Goal: Task Accomplishment & Management: Manage account settings

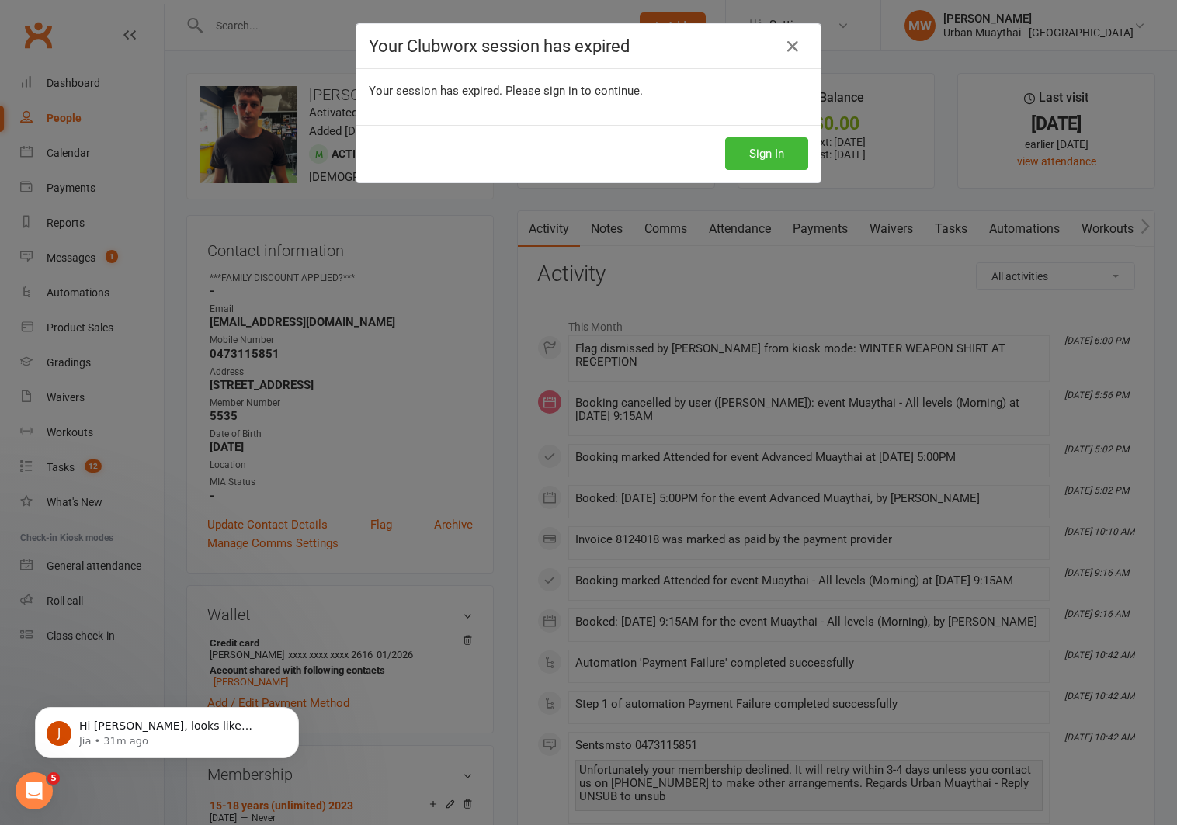
scroll to position [564, 0]
click at [792, 47] on icon at bounding box center [793, 46] width 19 height 19
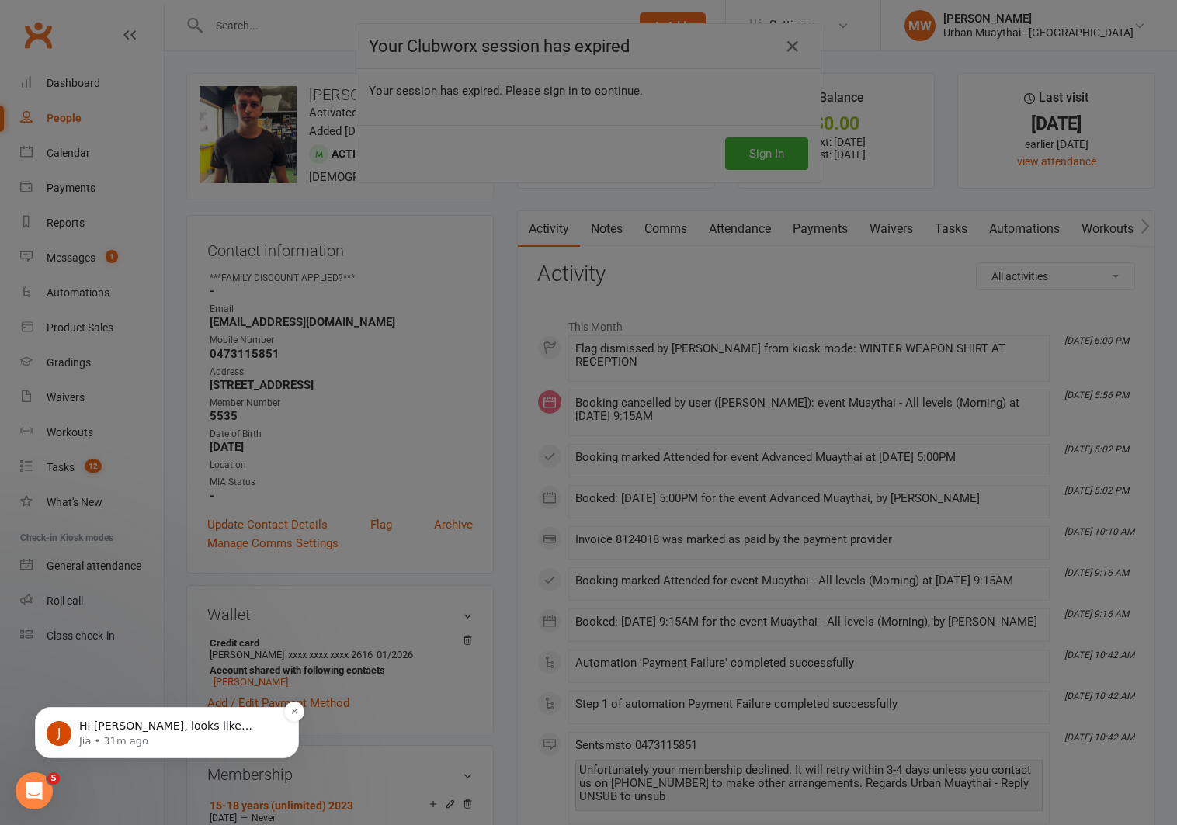
click at [163, 727] on p "Hi [PERSON_NAME], looks like [PERSON_NAME] had a failed payment back on [DATE]." at bounding box center [179, 727] width 200 height 16
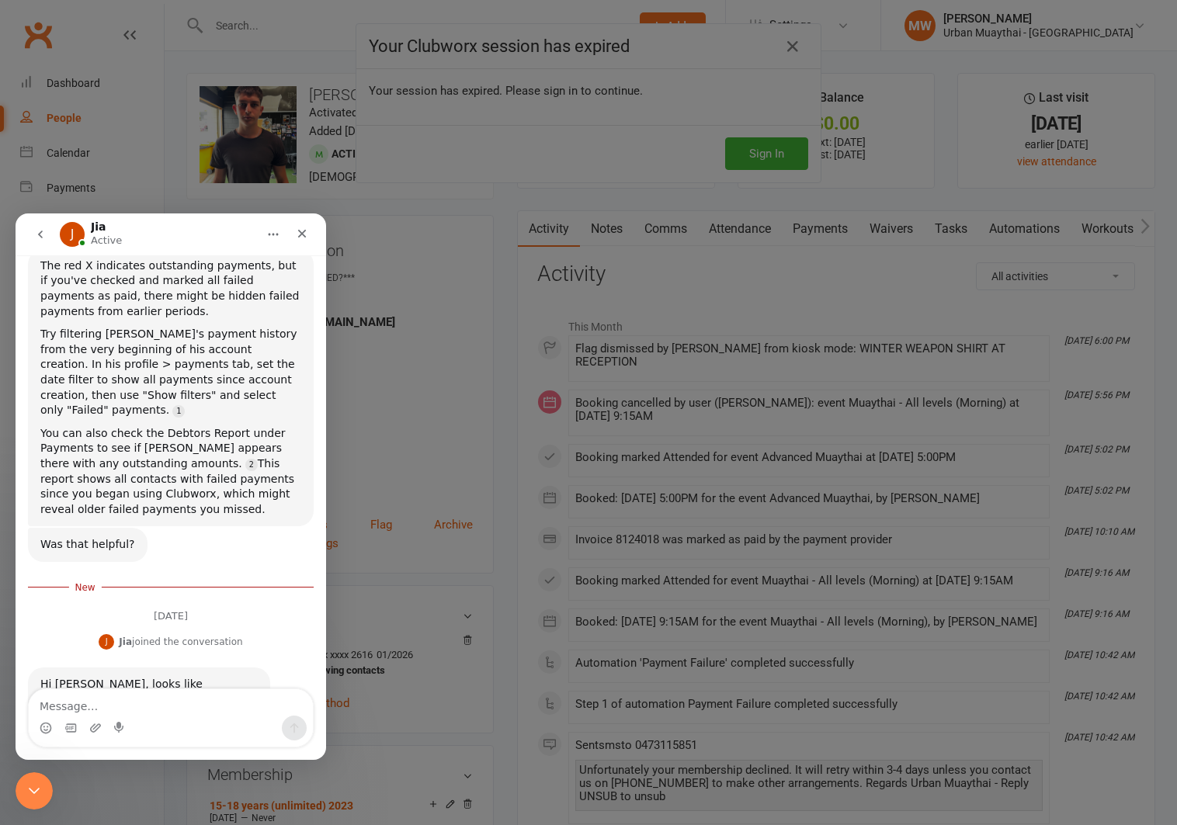
scroll to position [600, 0]
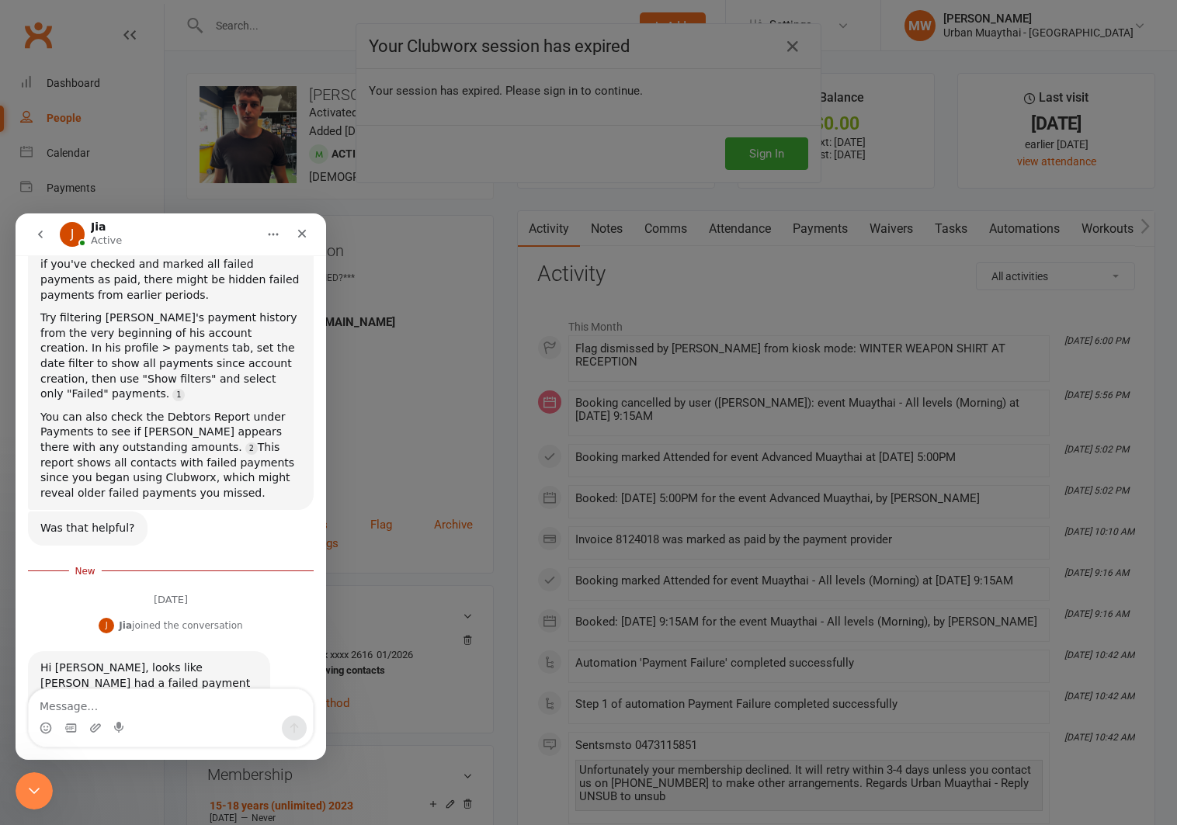
click at [92, 705] on textarea "Message…" at bounding box center [171, 703] width 284 height 26
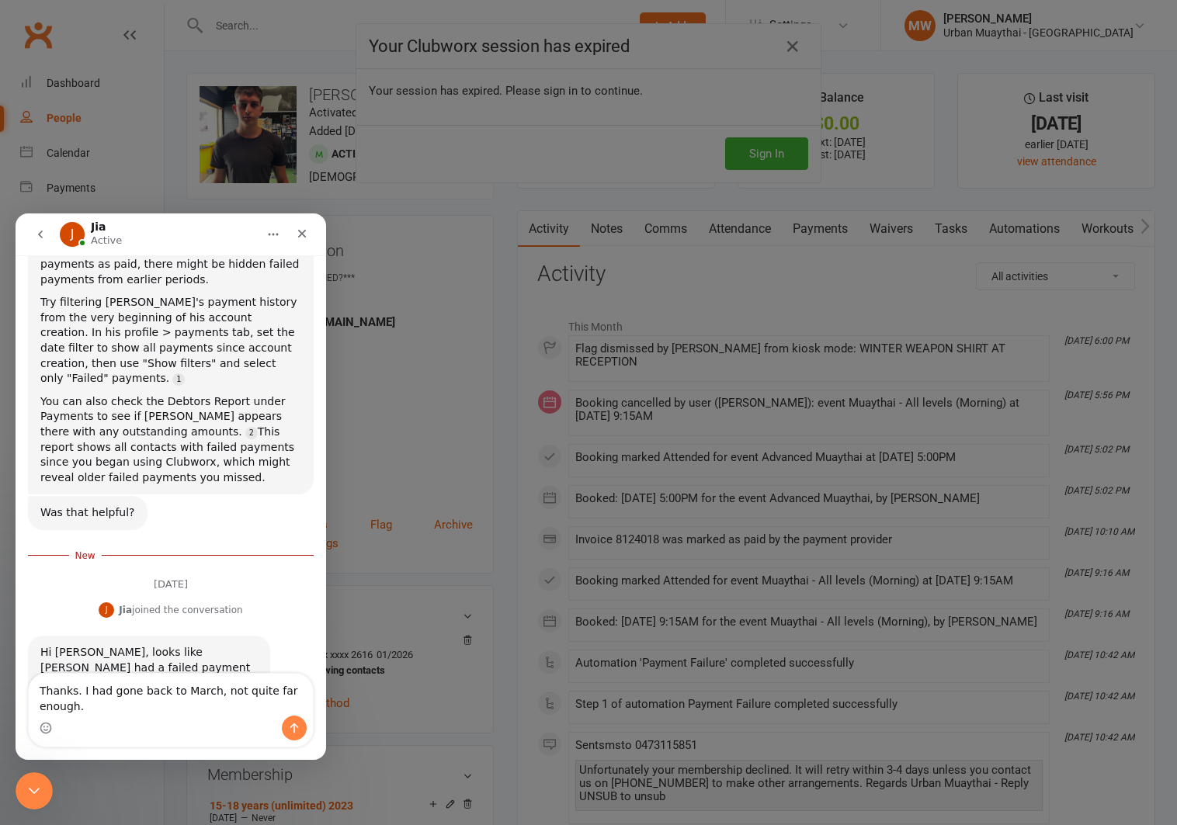
type textarea "Thanks. I had gone back to March, not quite far enough."
click at [290, 728] on icon "Send a message…" at bounding box center [294, 728] width 12 height 12
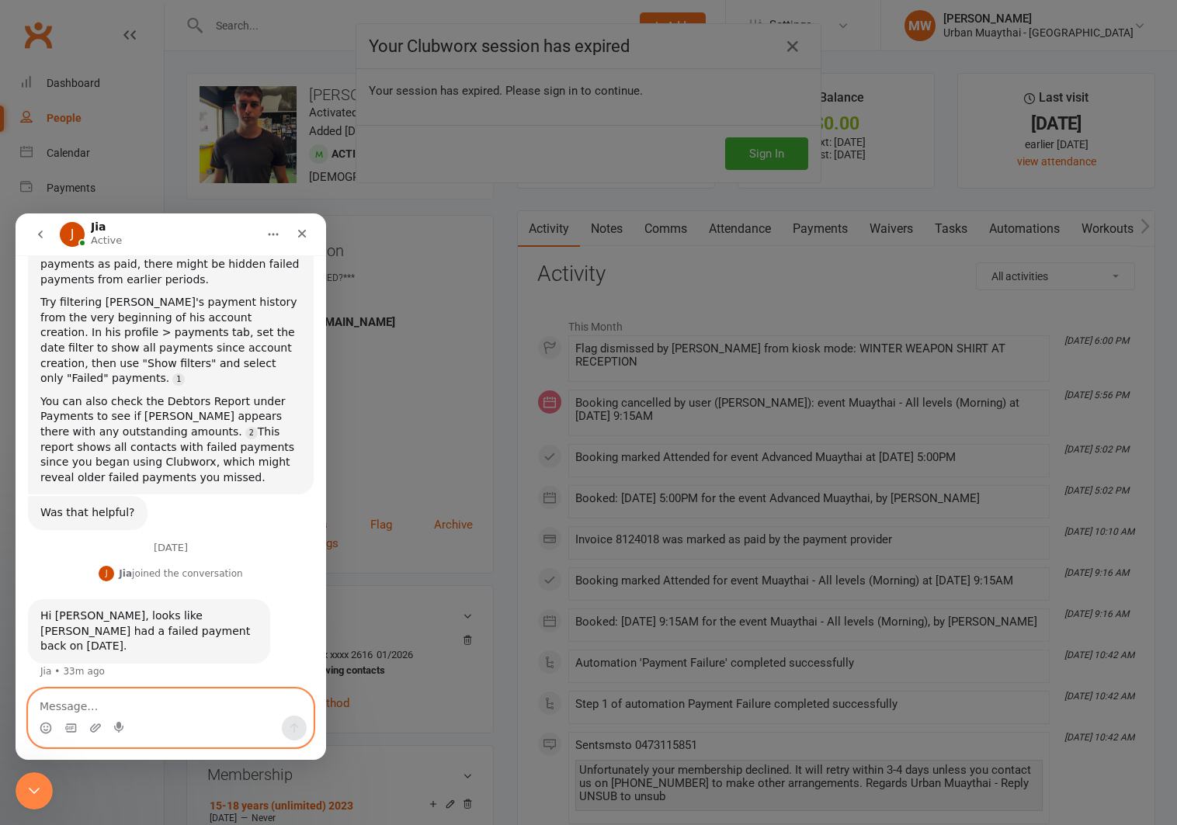
scroll to position [625, 0]
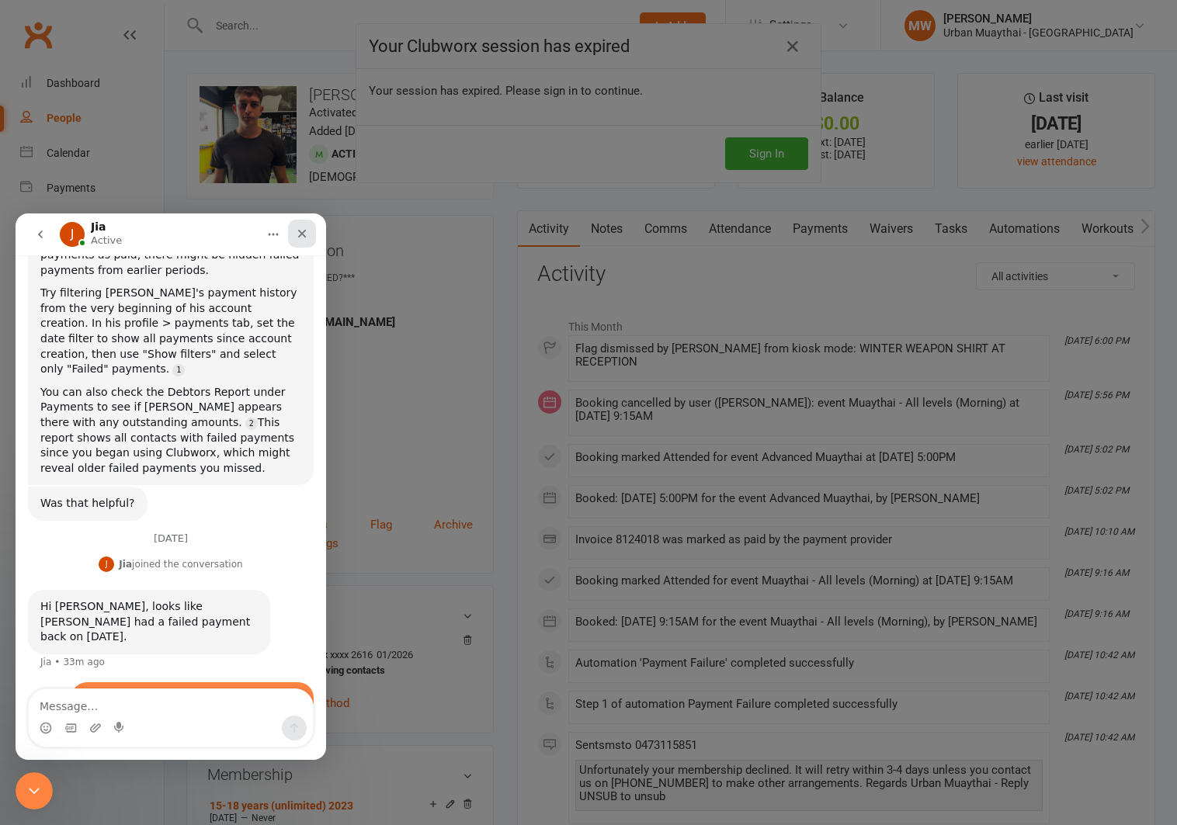
click at [302, 234] on icon "Close" at bounding box center [302, 234] width 9 height 9
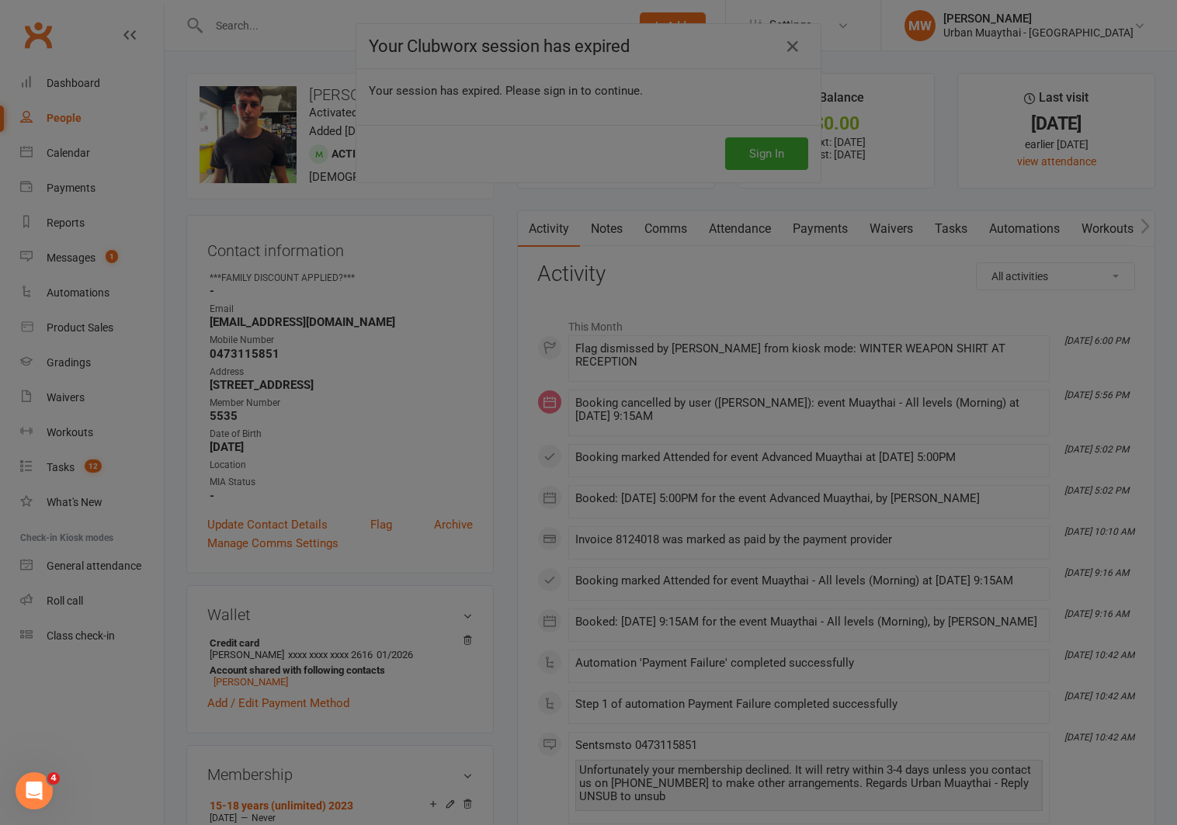
click at [775, 174] on div at bounding box center [588, 412] width 1177 height 825
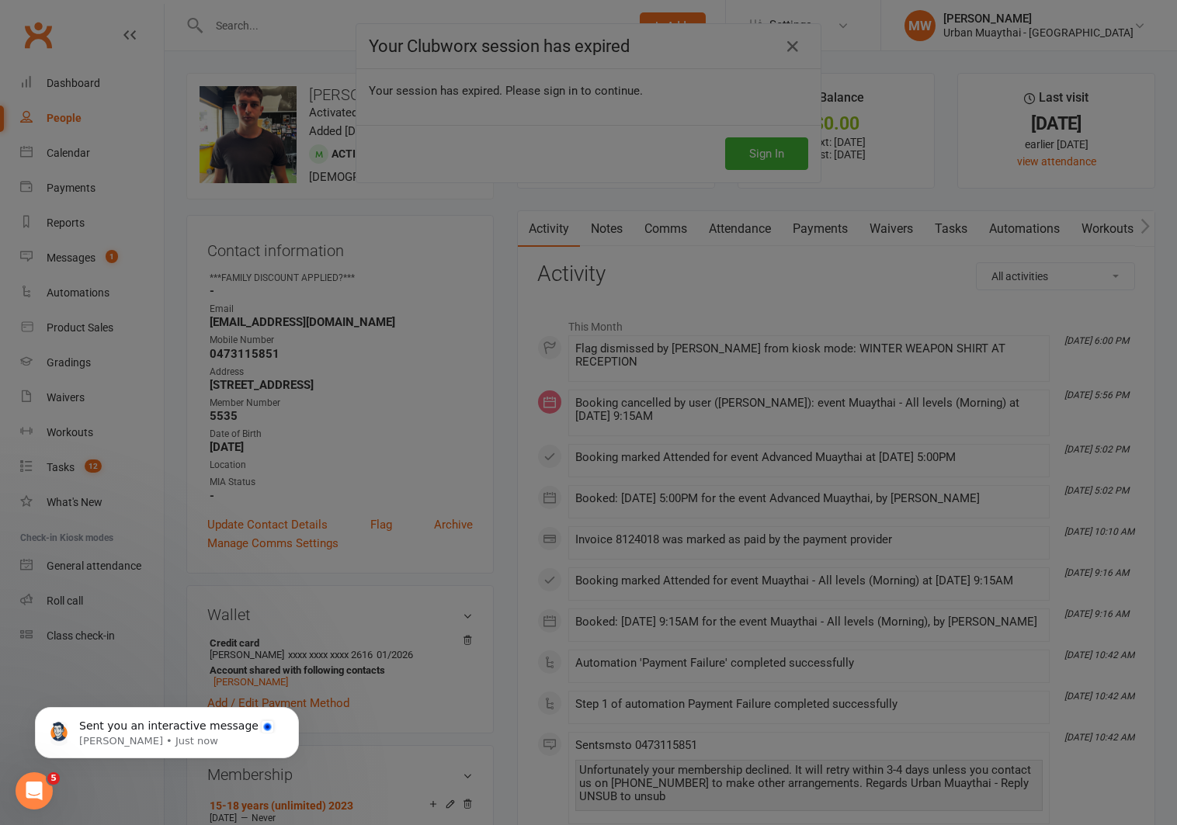
scroll to position [843, 0]
click at [746, 152] on div at bounding box center [588, 412] width 1177 height 825
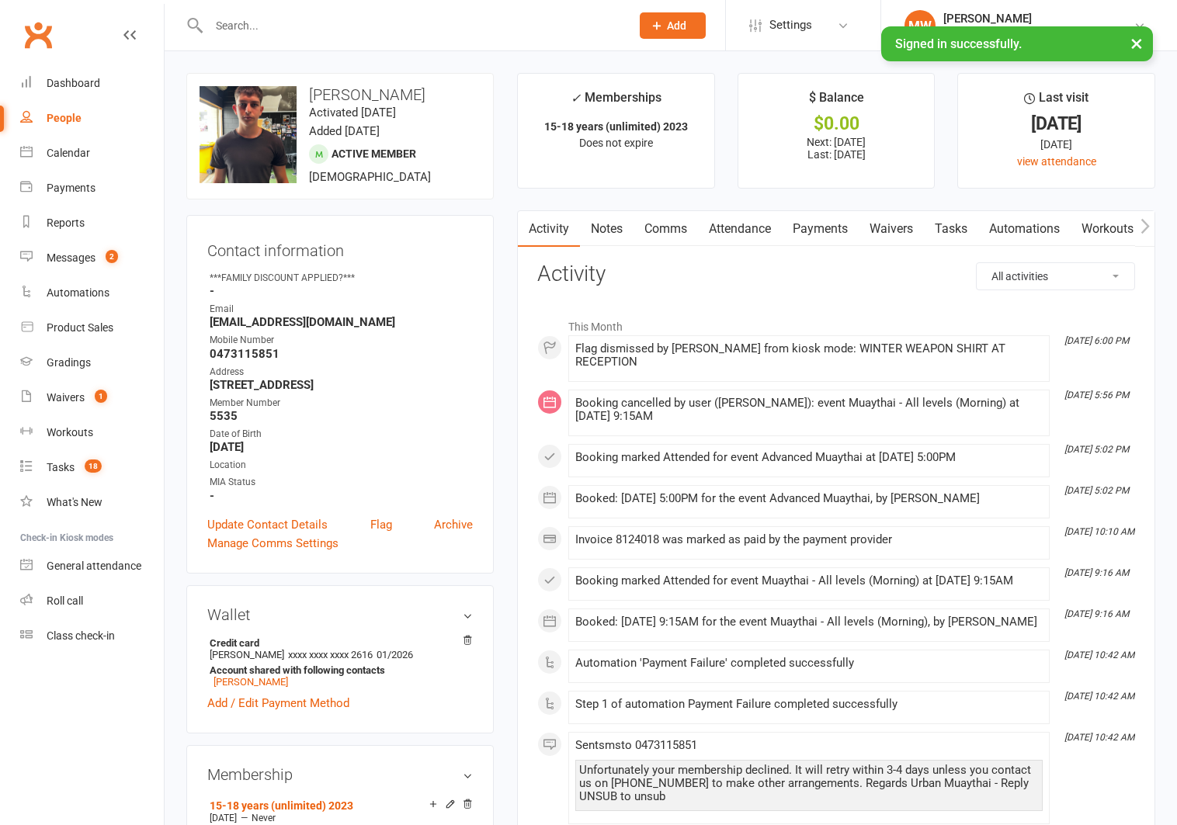
click at [261, 27] on input "text" at bounding box center [411, 26] width 415 height 22
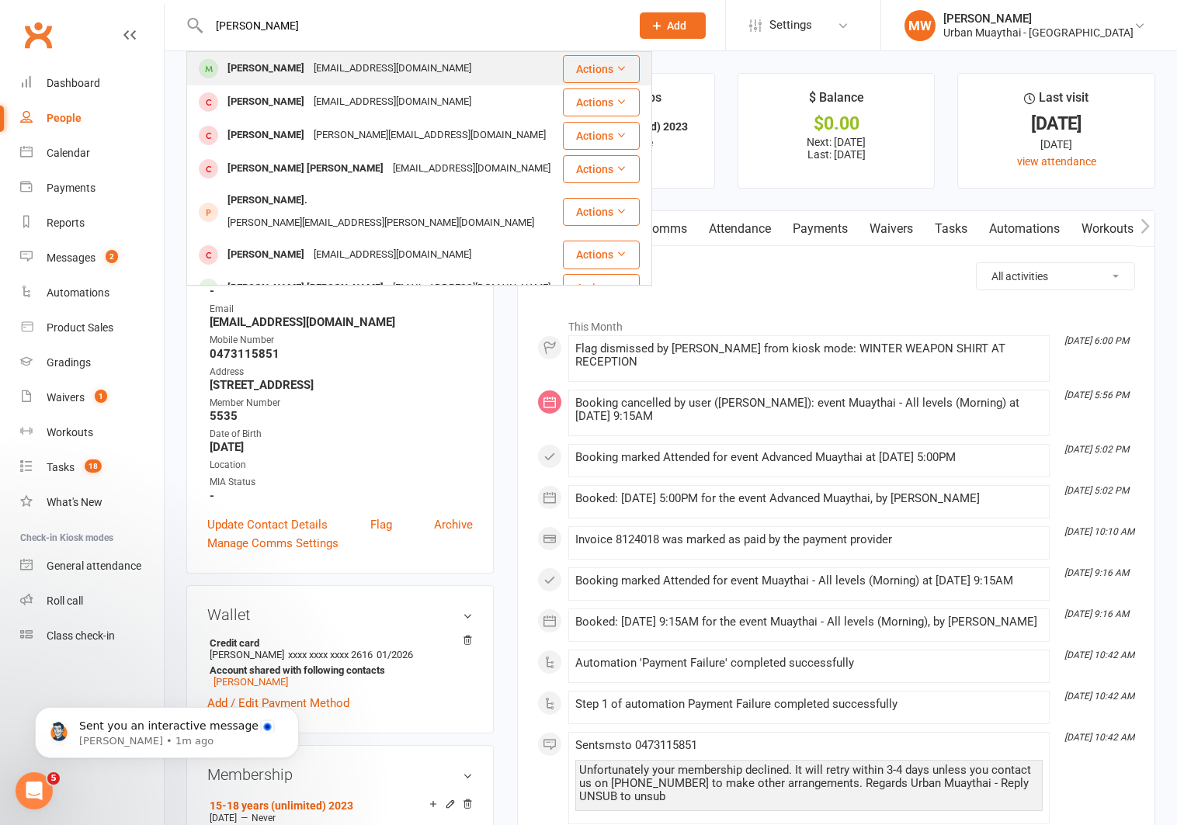
type input "[PERSON_NAME]"
click at [268, 62] on div "[PERSON_NAME]" at bounding box center [266, 68] width 86 height 23
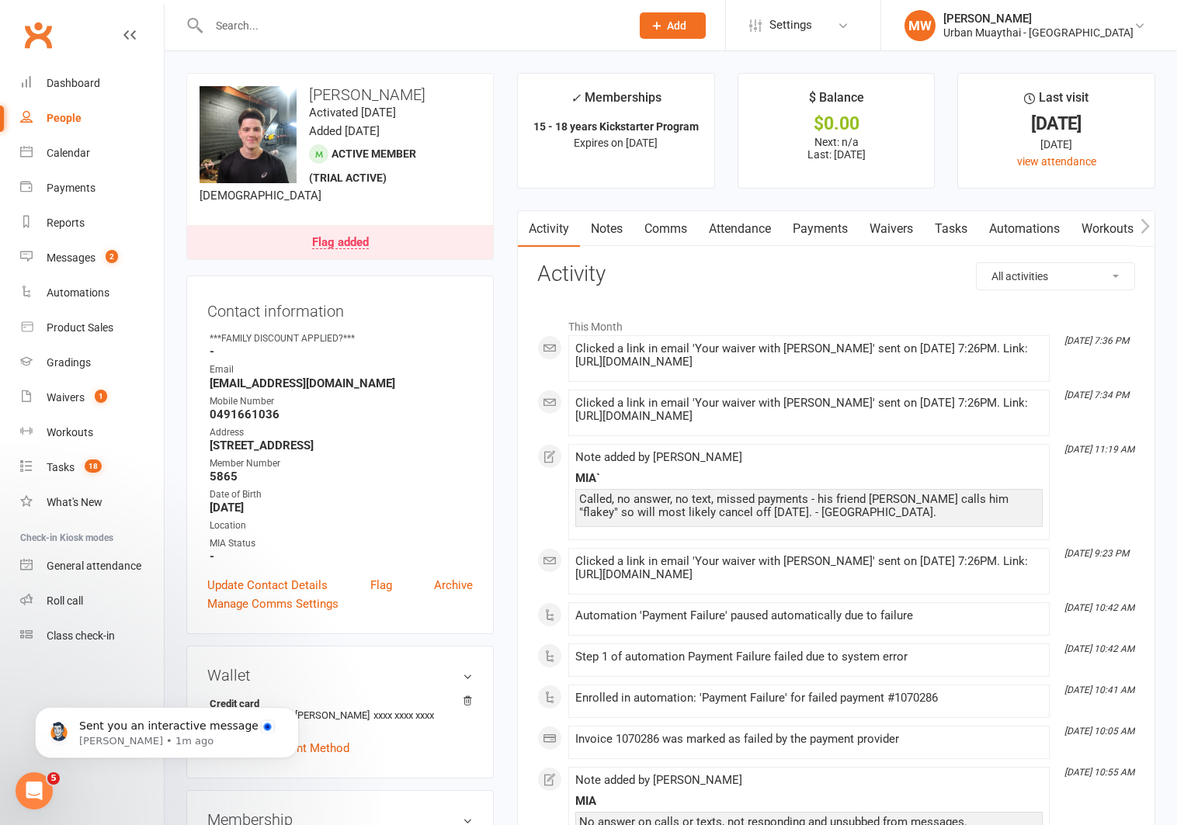
click at [809, 231] on link "Payments" at bounding box center [820, 229] width 77 height 36
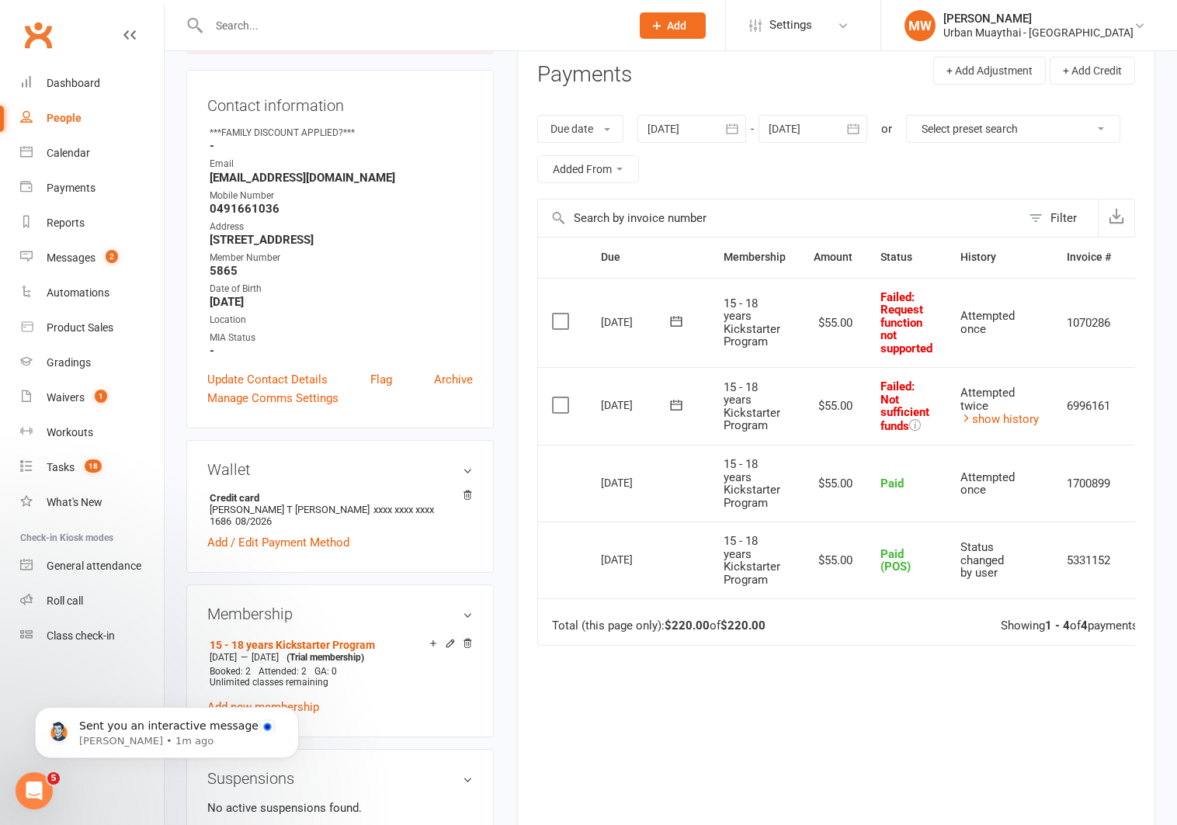
scroll to position [208, 0]
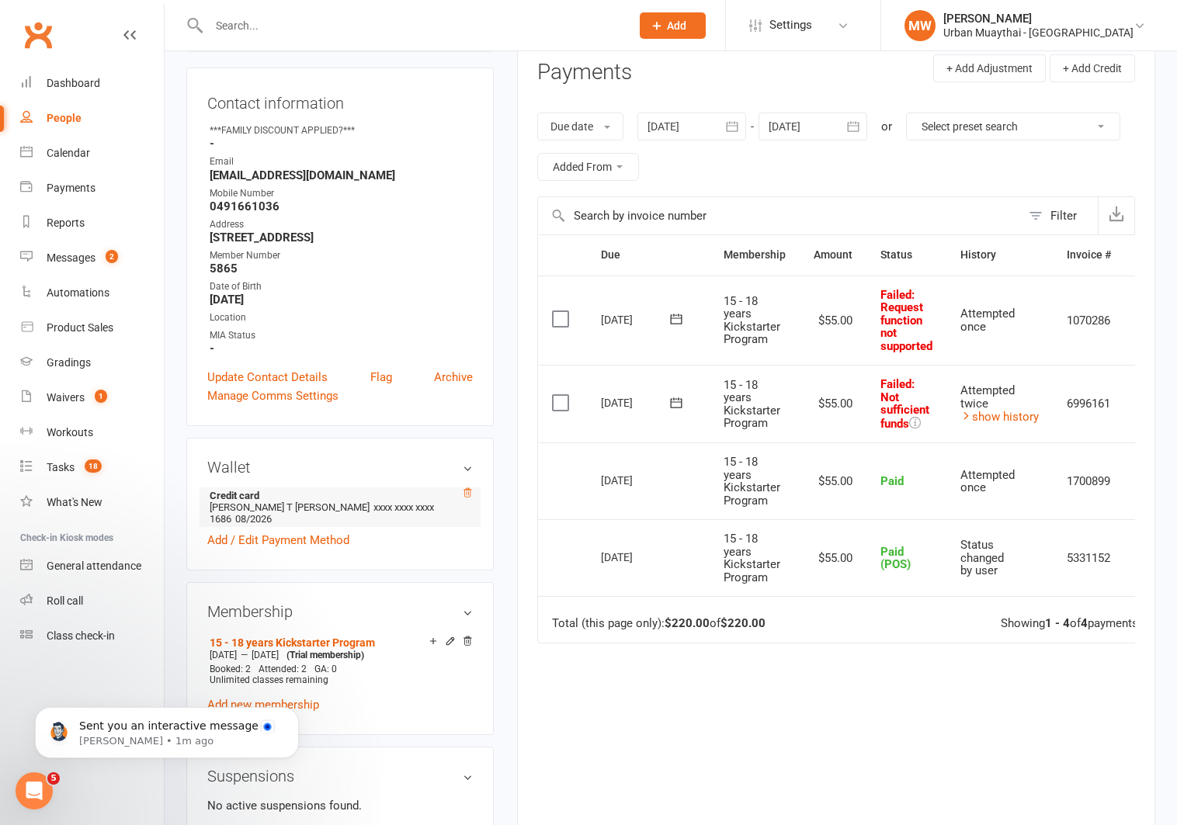
click at [469, 490] on icon at bounding box center [467, 493] width 11 height 11
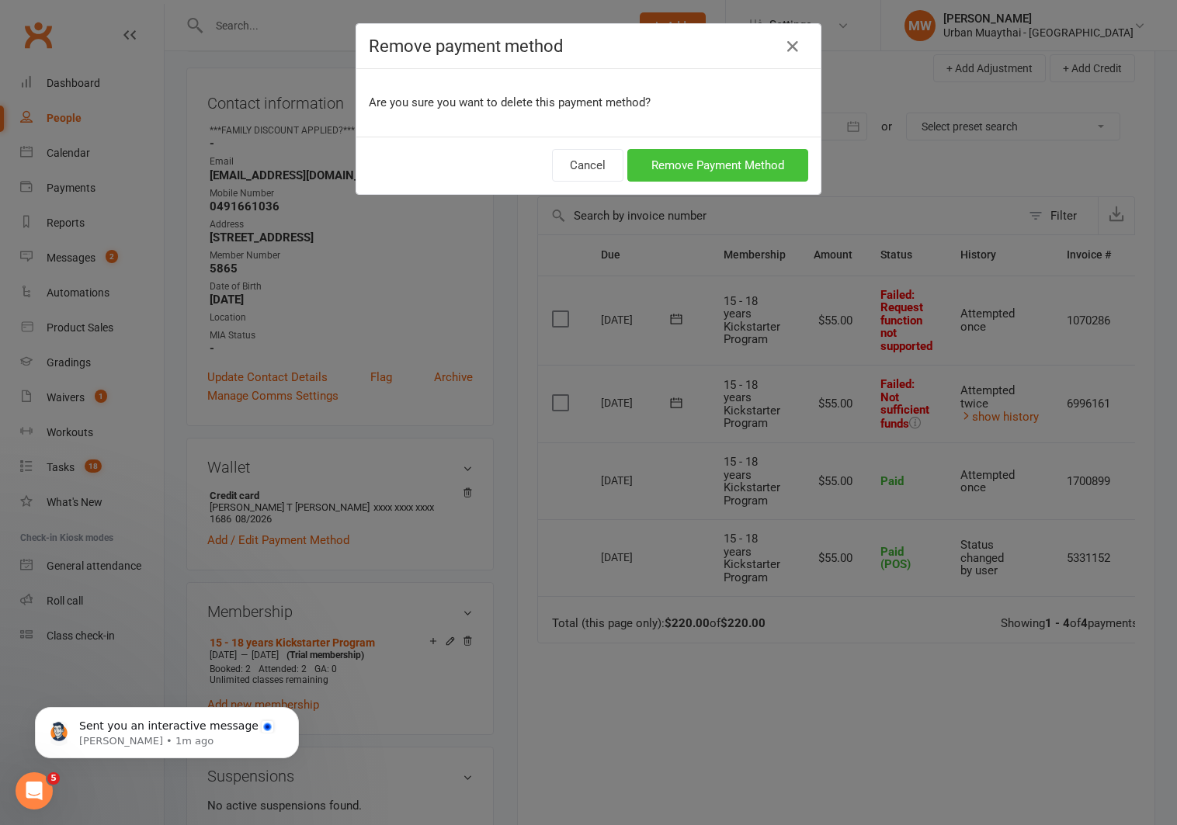
click at [709, 156] on button "Remove Payment Method" at bounding box center [717, 165] width 181 height 33
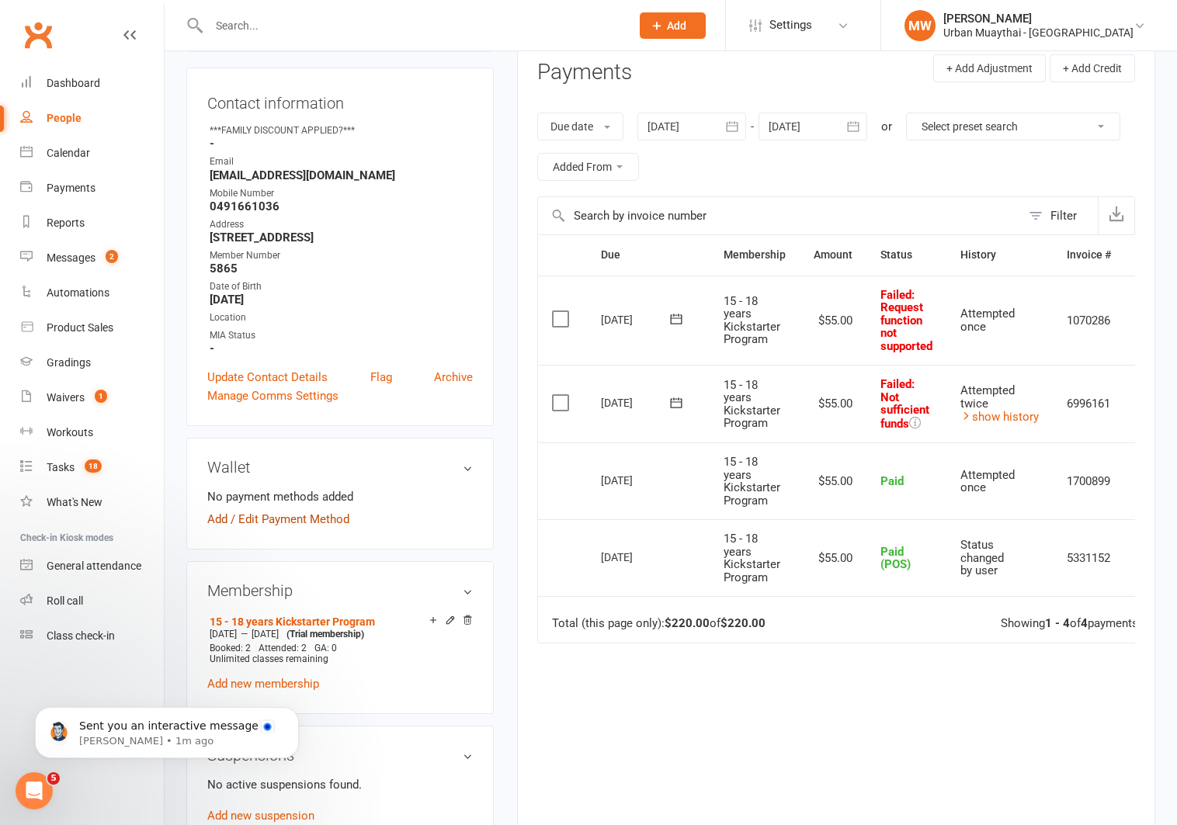
click at [269, 520] on link "Add / Edit Payment Method" at bounding box center [278, 519] width 142 height 19
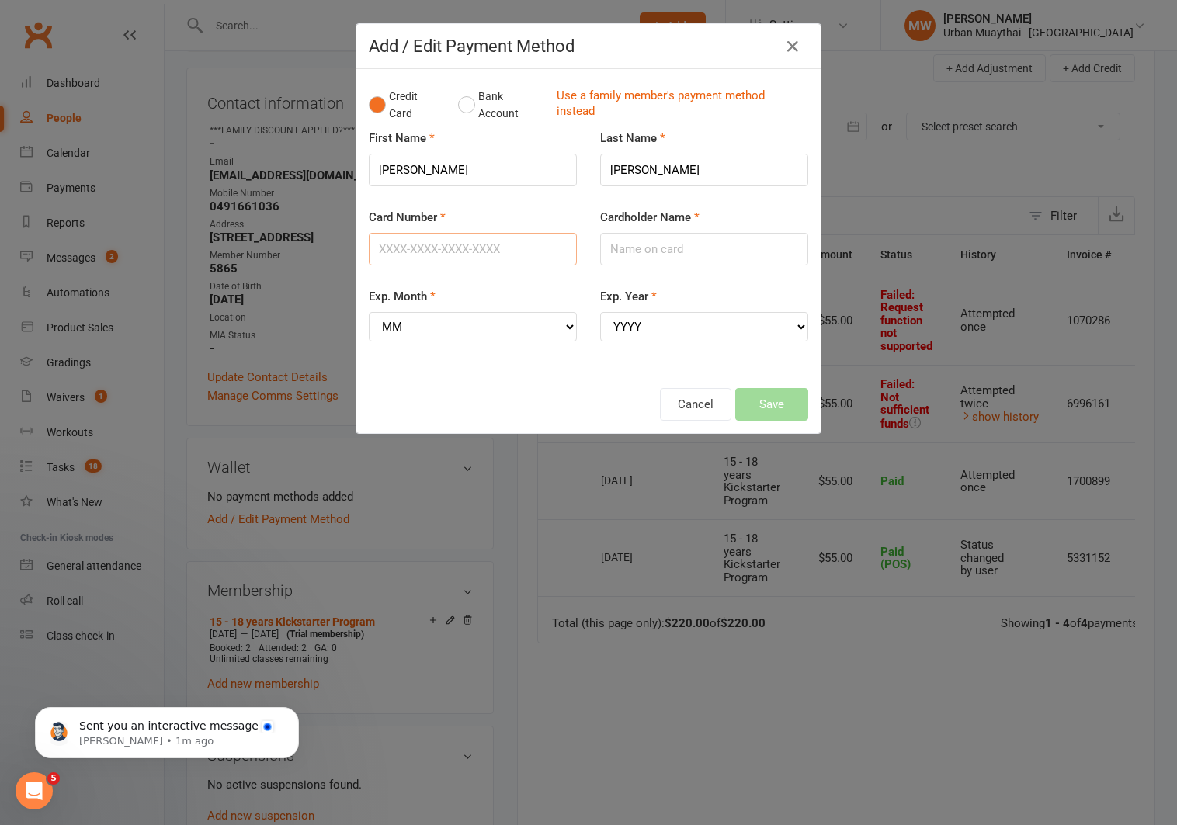
click at [442, 257] on input "Card Number" at bounding box center [473, 249] width 208 height 33
type input "[CREDIT_CARD_NUMBER]"
click at [426, 321] on select "MM 01 02 03 04 05 06 07 08 09 10 11 12" at bounding box center [473, 327] width 208 height 30
select select "06"
click at [369, 312] on select "MM 01 02 03 04 05 06 07 08 09 10 11 12" at bounding box center [473, 327] width 208 height 30
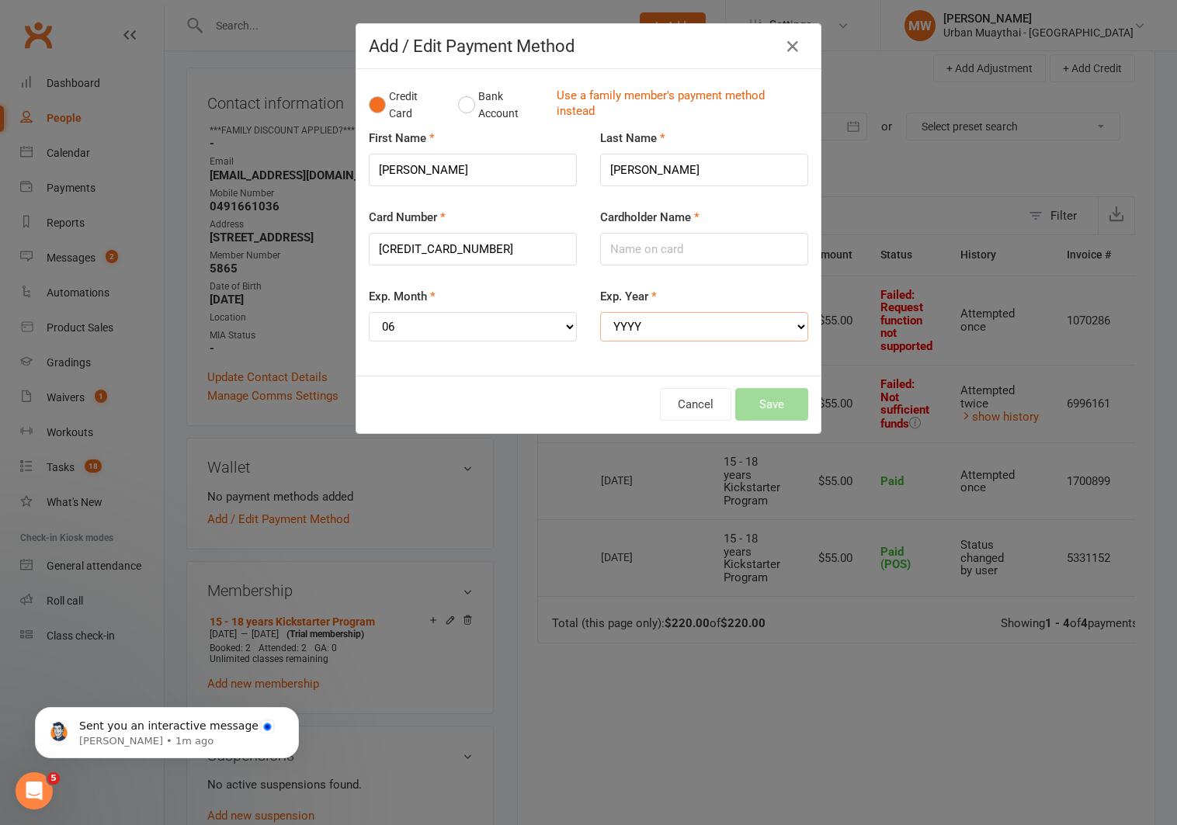
click at [627, 330] on select "YYYY 2025 2026 2027 2028 2029 2030 2031 2032 2033 2034" at bounding box center [704, 327] width 208 height 30
select select "2026"
click at [600, 312] on select "YYYY 2025 2026 2027 2028 2029 2030 2031 2032 2033 2034" at bounding box center [704, 327] width 208 height 30
click at [657, 248] on input "Cardholder Name" at bounding box center [704, 249] width 208 height 33
type input "[PERSON_NAME]"
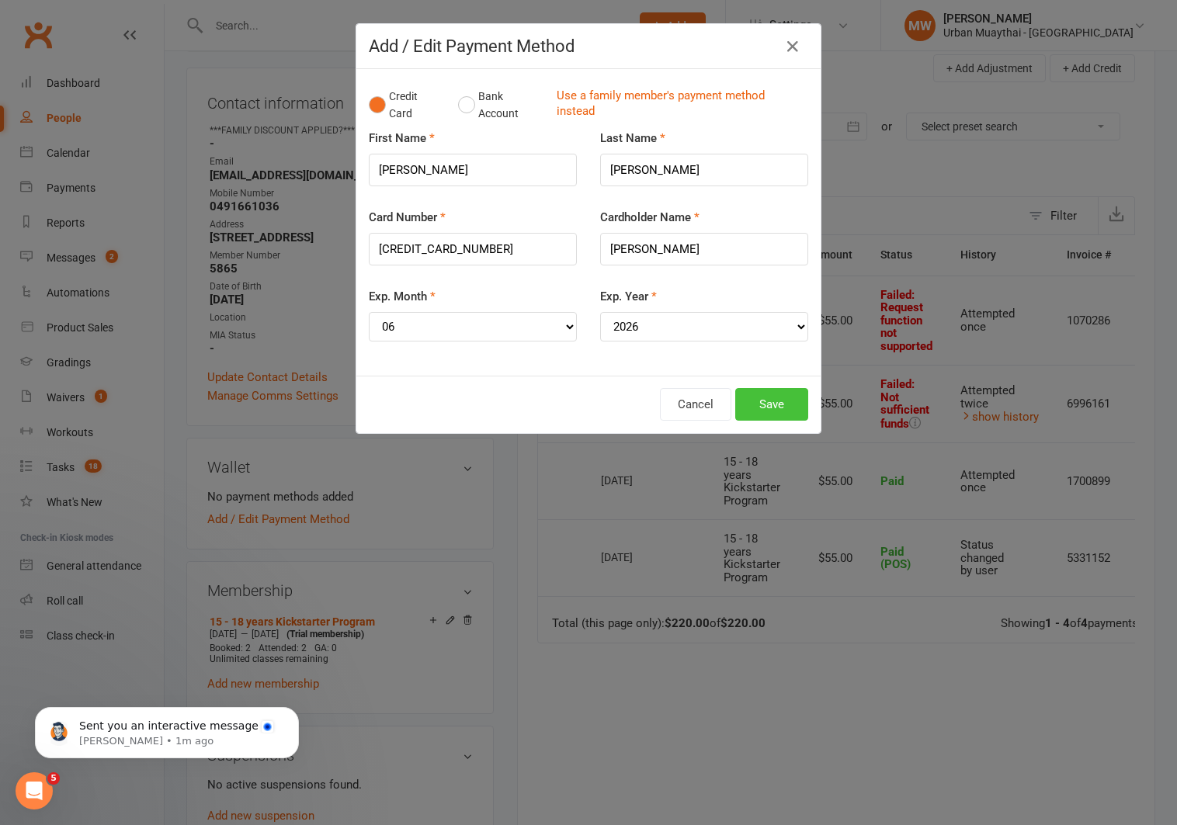
click at [745, 398] on button "Save" at bounding box center [771, 404] width 73 height 33
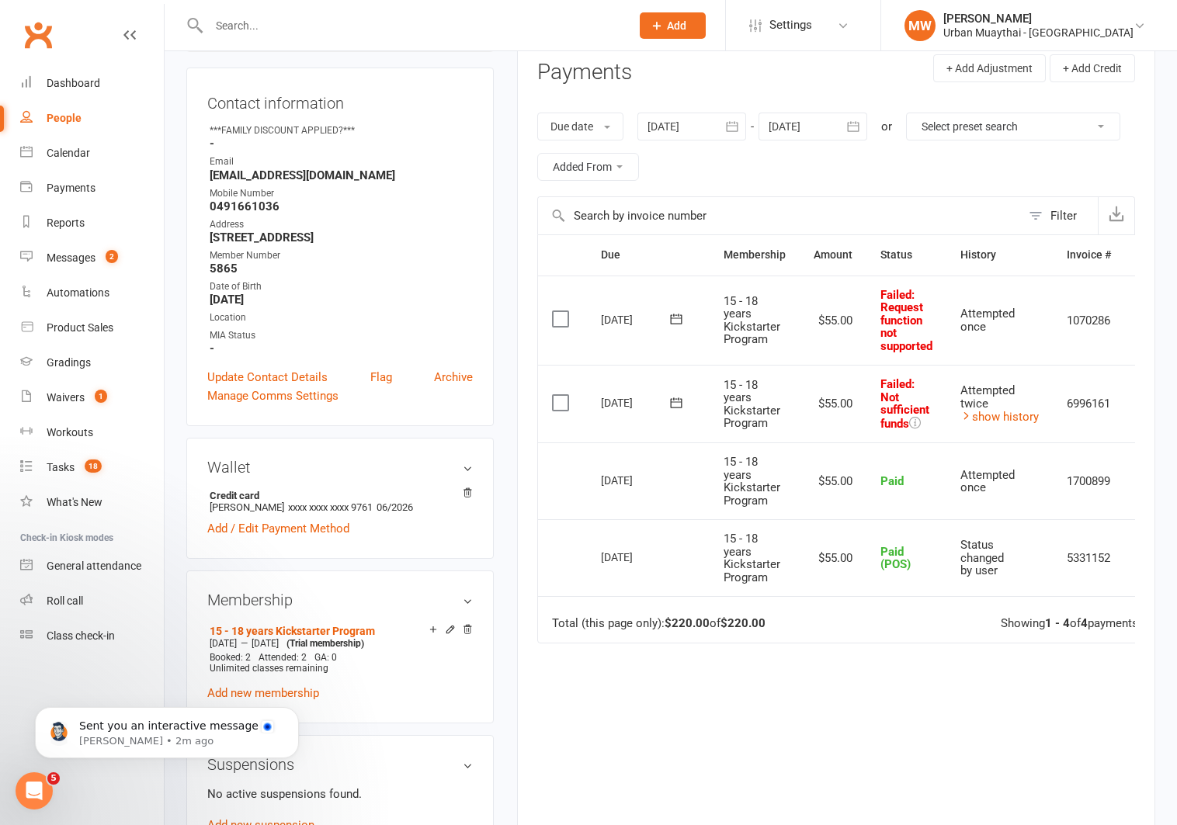
scroll to position [0, 40]
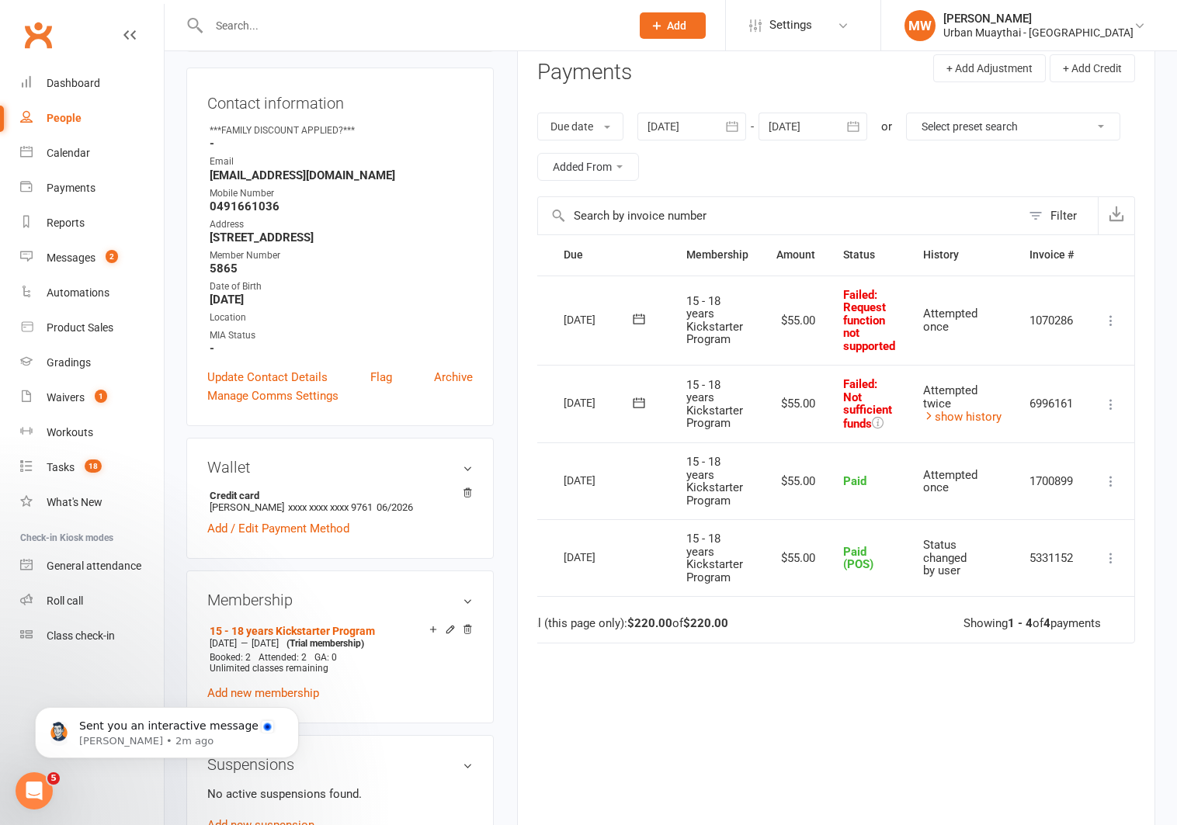
click at [1112, 400] on icon at bounding box center [1111, 405] width 16 height 16
click at [1062, 563] on link "Retry now" at bounding box center [1043, 559] width 154 height 31
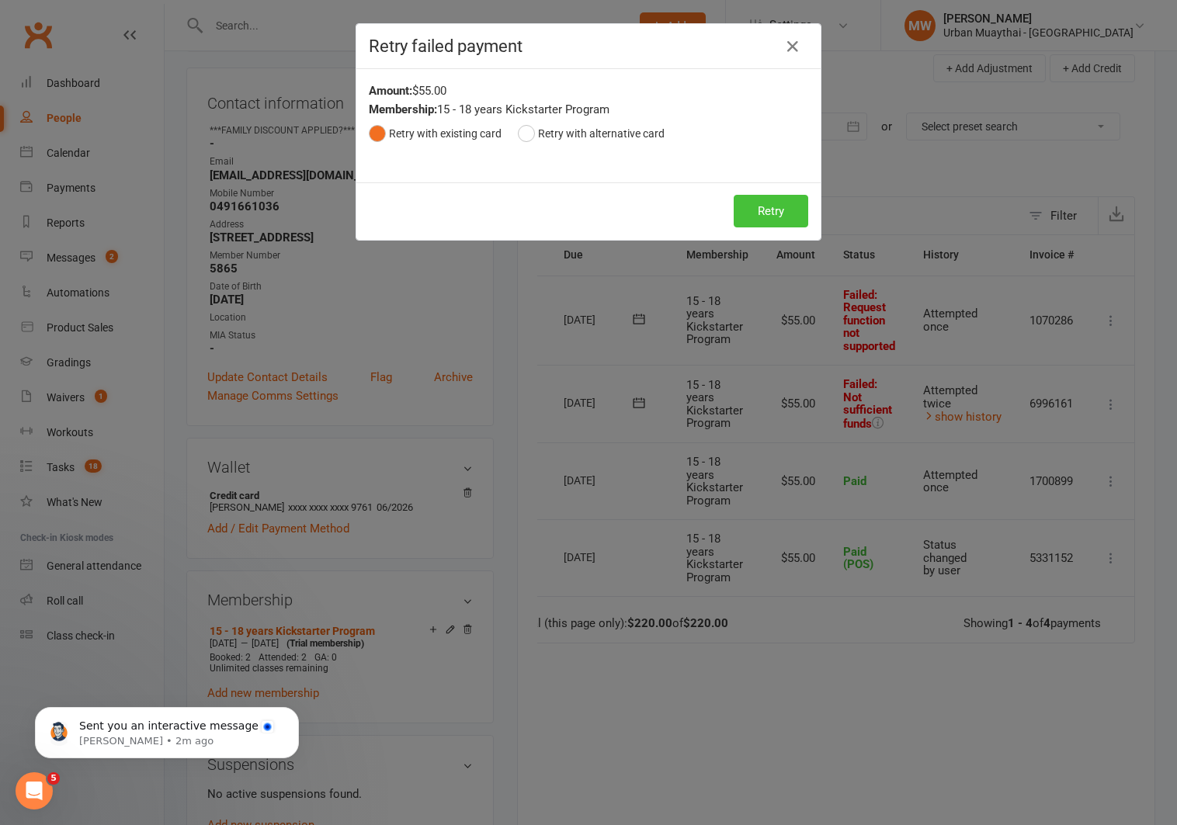
click at [764, 208] on button "Retry" at bounding box center [771, 211] width 75 height 33
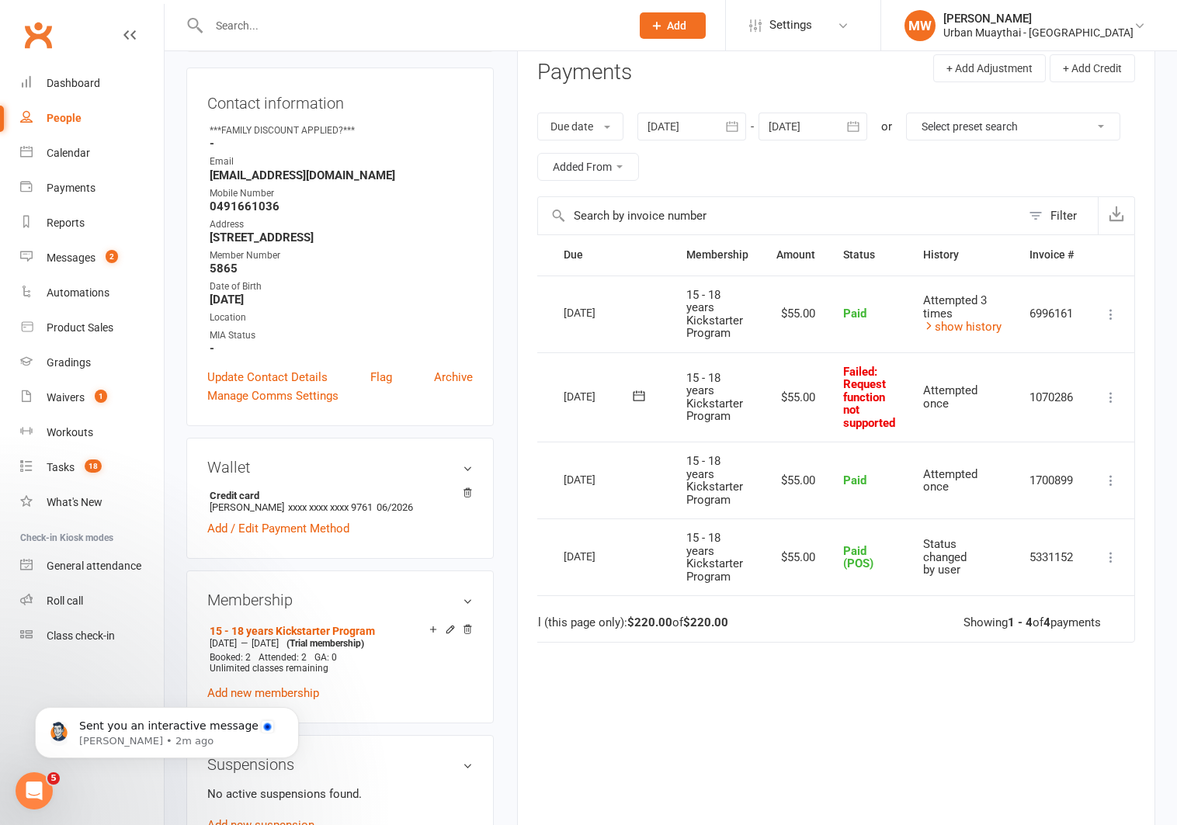
scroll to position [0, 0]
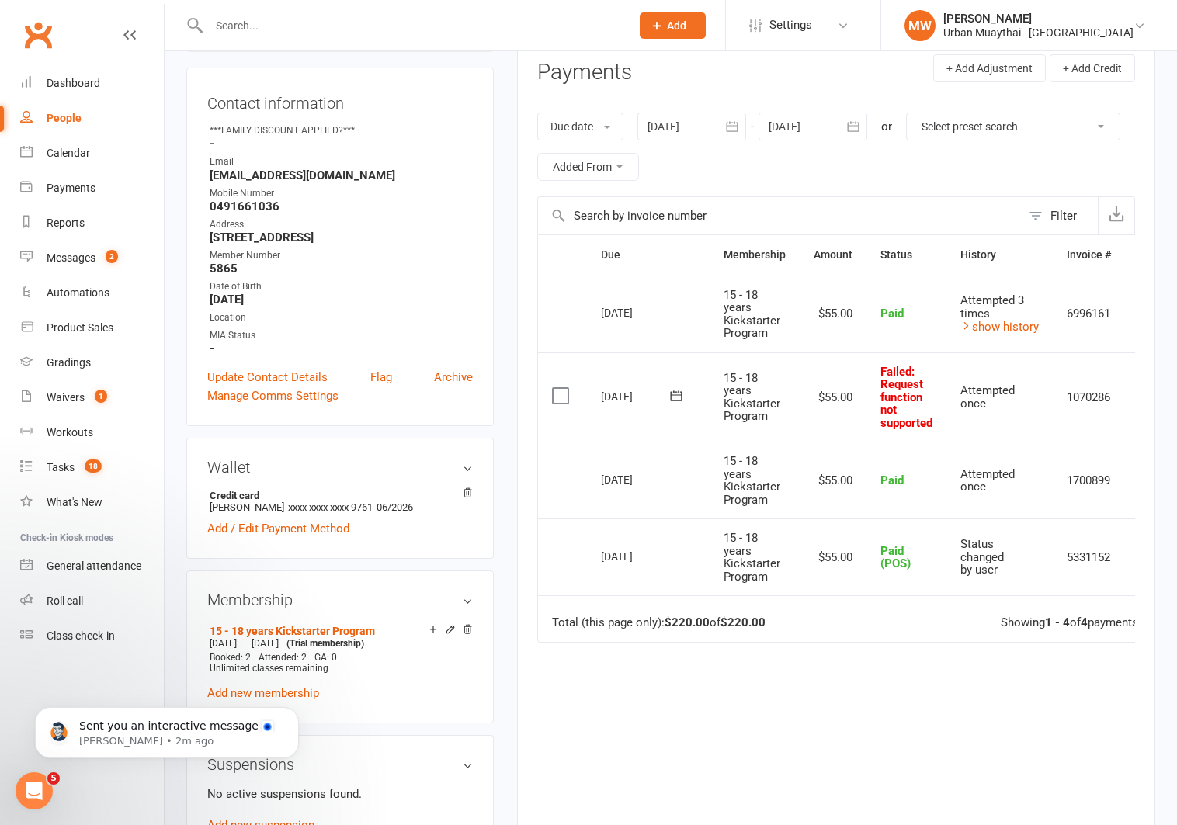
click at [676, 396] on icon at bounding box center [677, 396] width 16 height 16
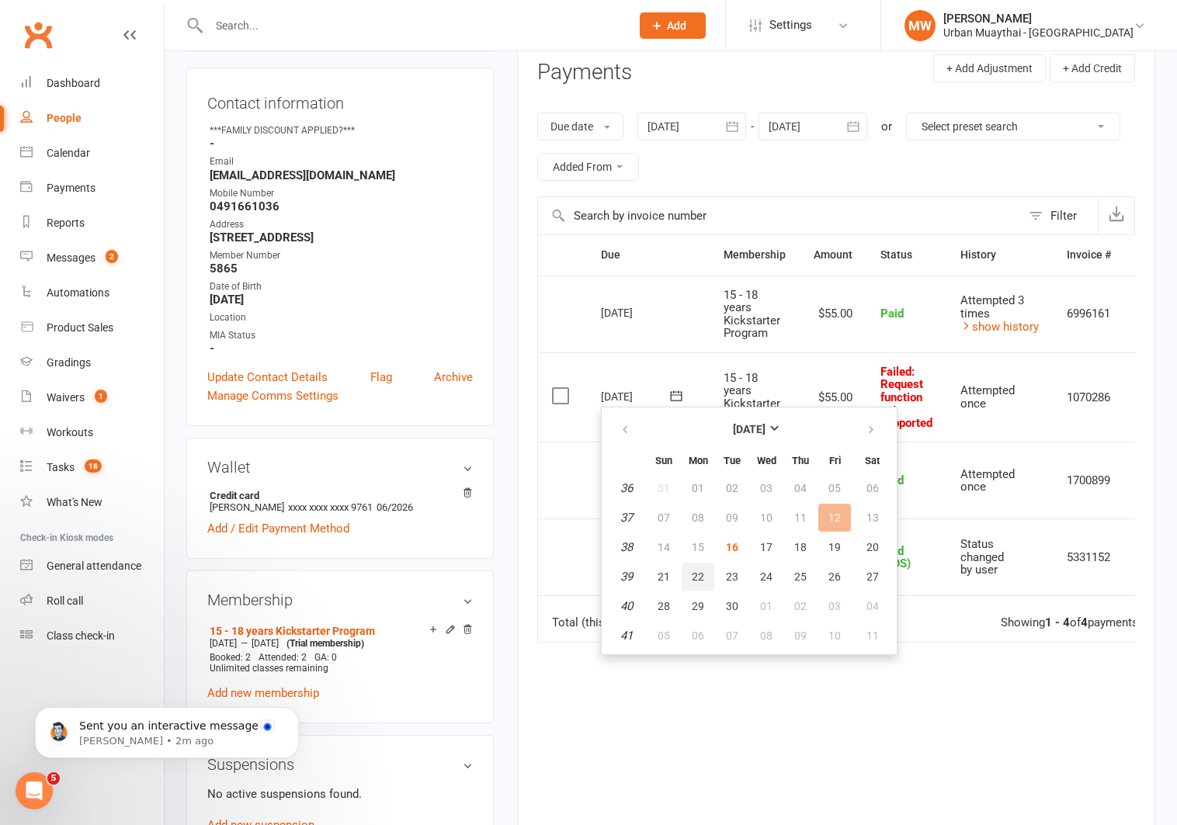
click at [692, 577] on span "22" at bounding box center [698, 577] width 12 height 12
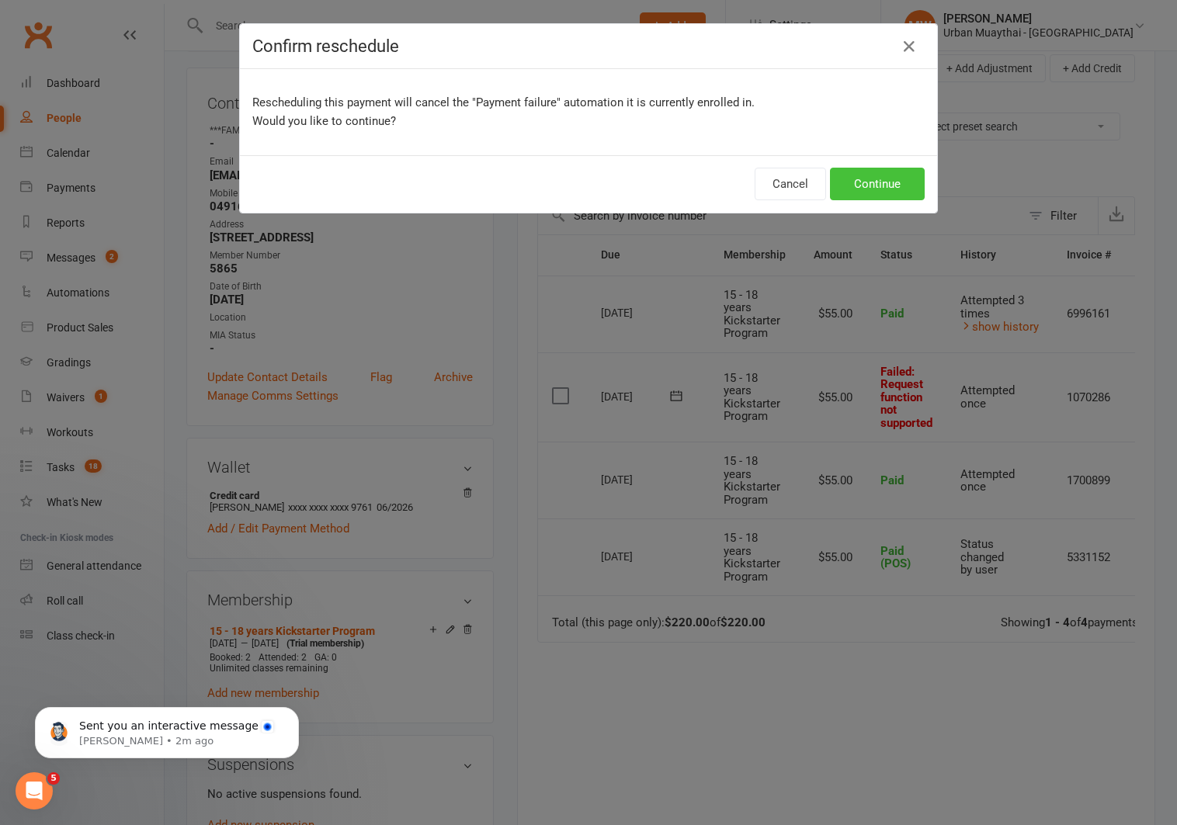
click at [877, 183] on button "Continue" at bounding box center [877, 184] width 95 height 33
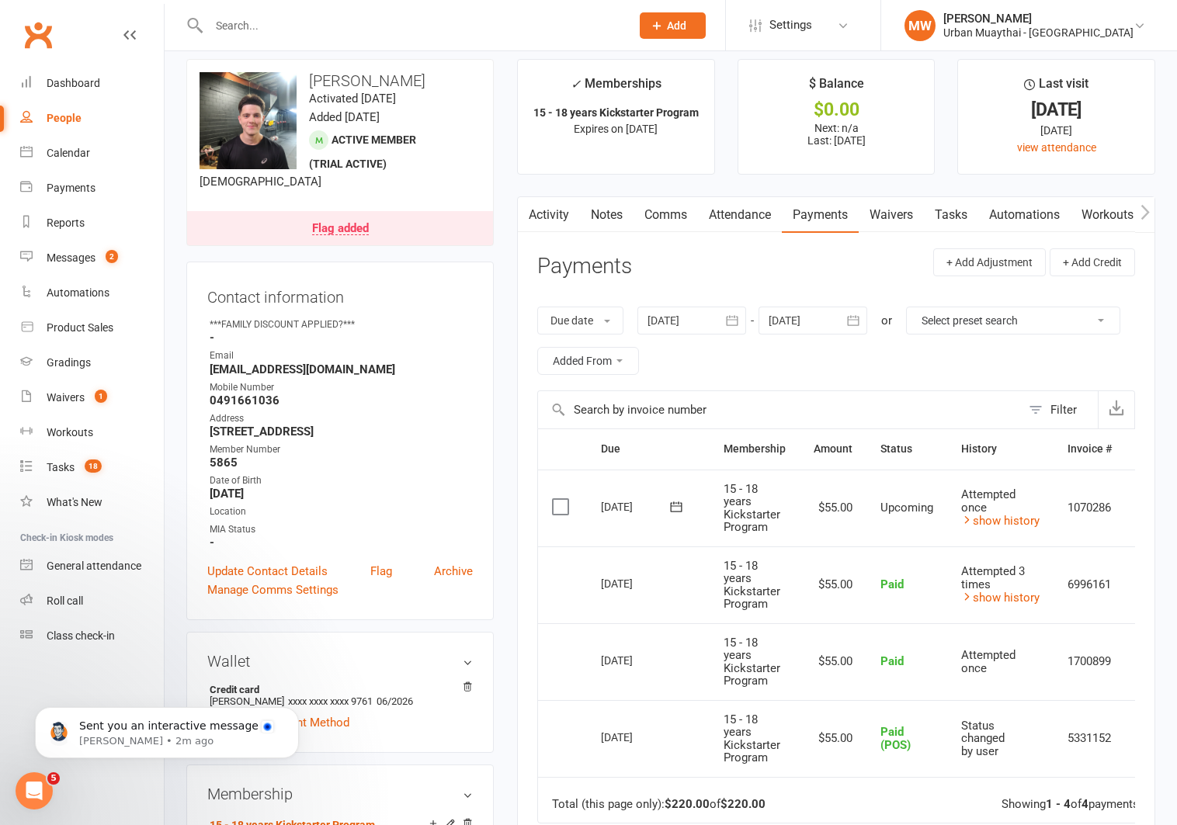
scroll to position [12, 0]
click at [602, 213] on link "Notes" at bounding box center [607, 217] width 54 height 36
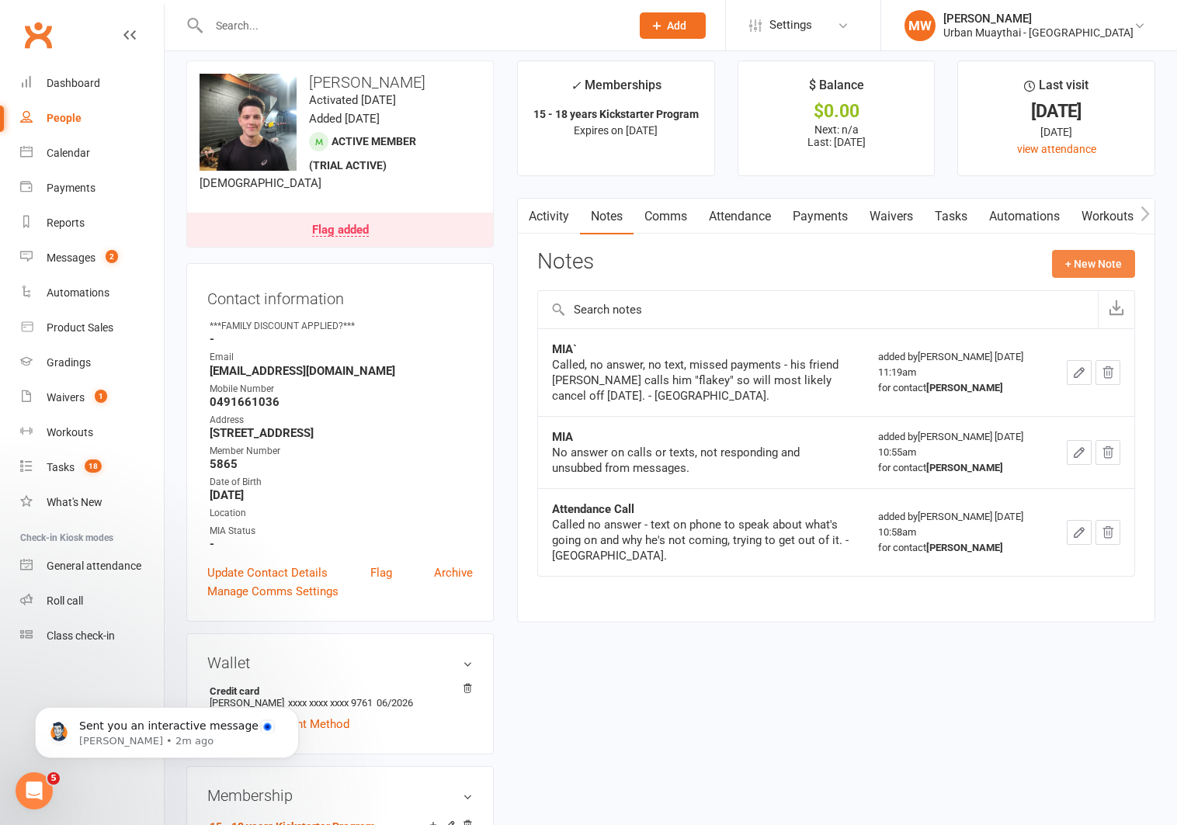
click at [1072, 264] on button "+ New Note" at bounding box center [1093, 264] width 83 height 28
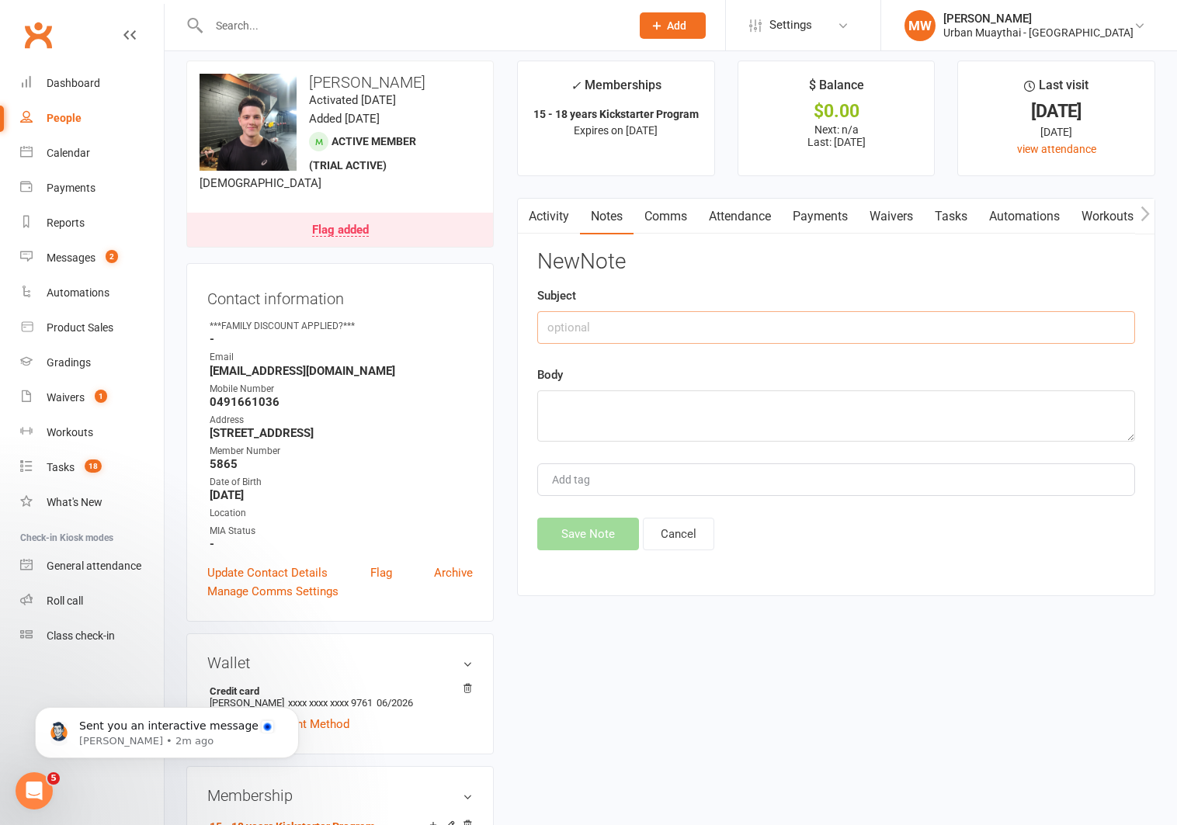
click at [801, 329] on input "text" at bounding box center [836, 327] width 598 height 33
type input "phone call"
click at [780, 394] on textarea at bounding box center [836, 416] width 598 height 51
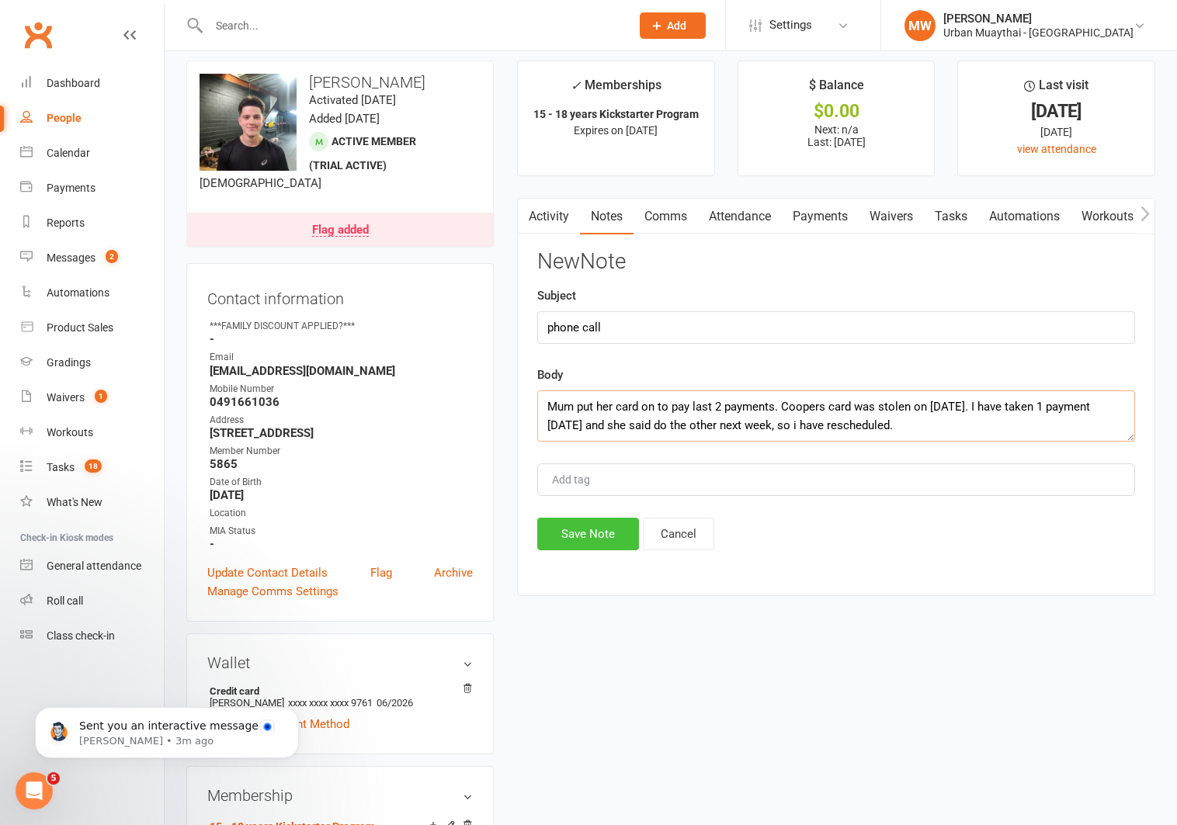
type textarea "Mum put her card on to pay last 2 payments. Coopers card was stolen on [DATE]. …"
click at [621, 535] on button "Save Note" at bounding box center [588, 534] width 102 height 33
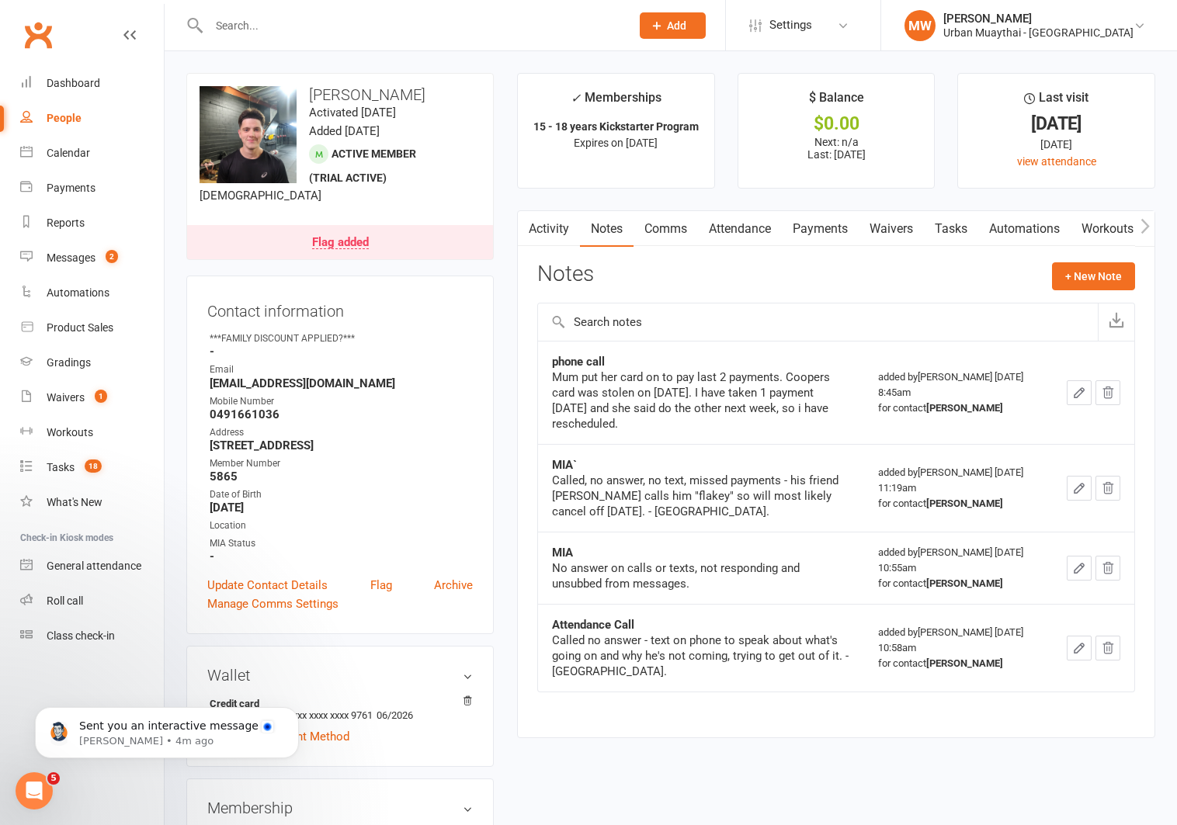
click at [1075, 394] on icon "button" at bounding box center [1079, 392] width 9 height 9
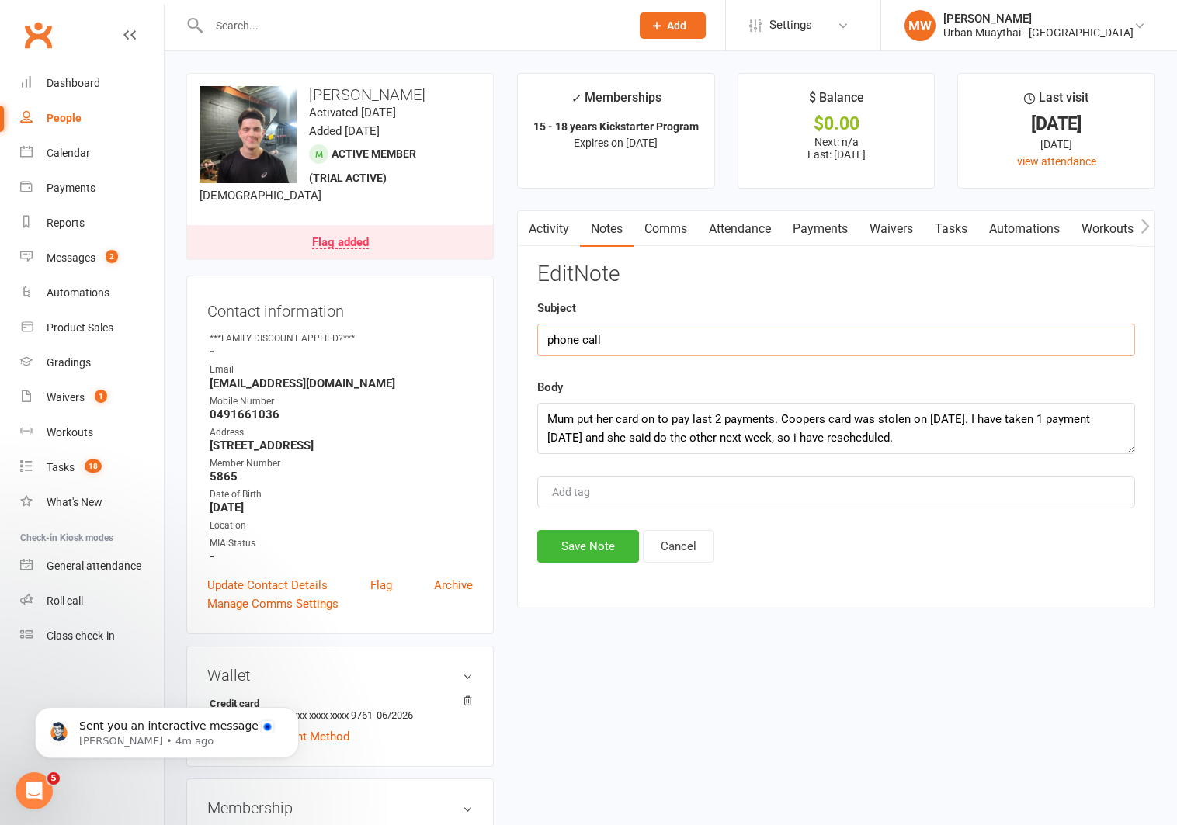
click at [631, 339] on input "phone call" at bounding box center [836, 340] width 598 height 33
type input "phone call - NO Roll Over"
click at [914, 440] on textarea "Mum put her card on to pay last 2 payments. Coopers card was stolen on [DATE]. …" at bounding box center [836, 428] width 598 height 51
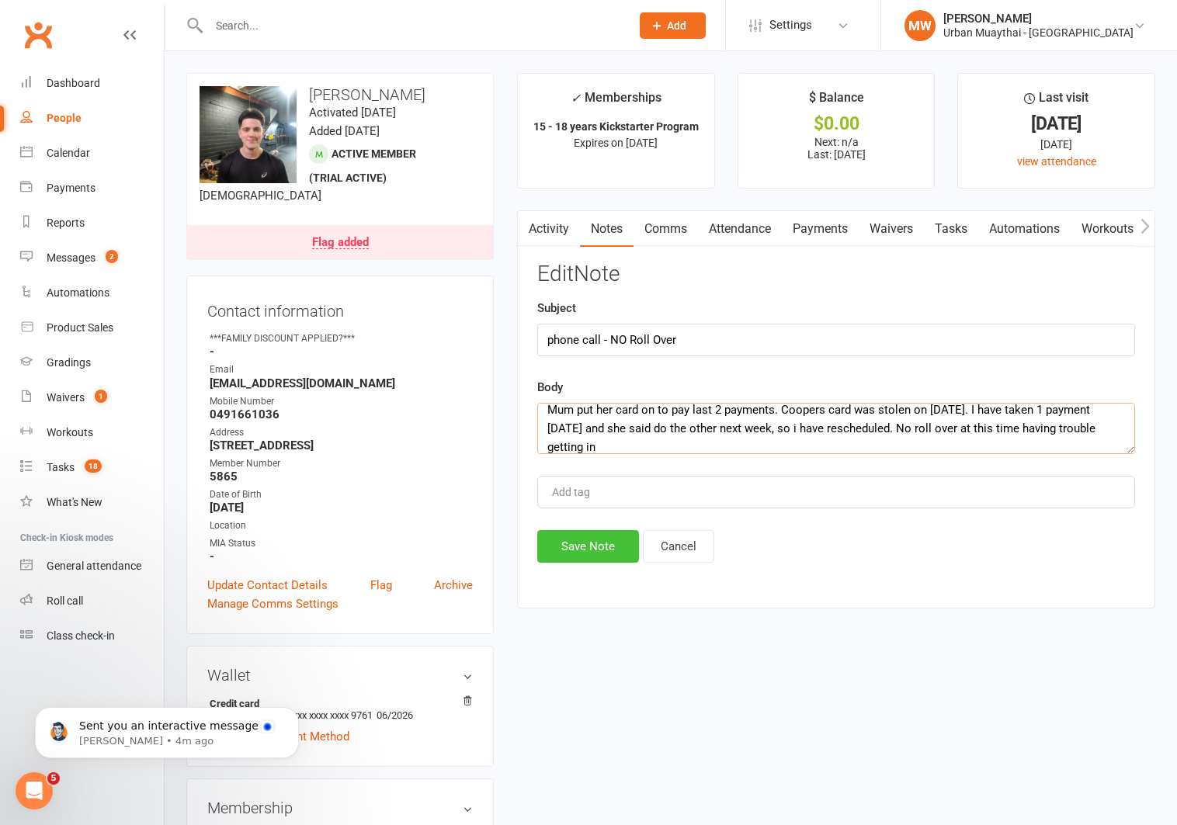
type textarea "Mum put her card on to pay last 2 payments. Coopers card was stolen on [DATE]. …"
click at [577, 554] on button "Save Note" at bounding box center [588, 546] width 102 height 33
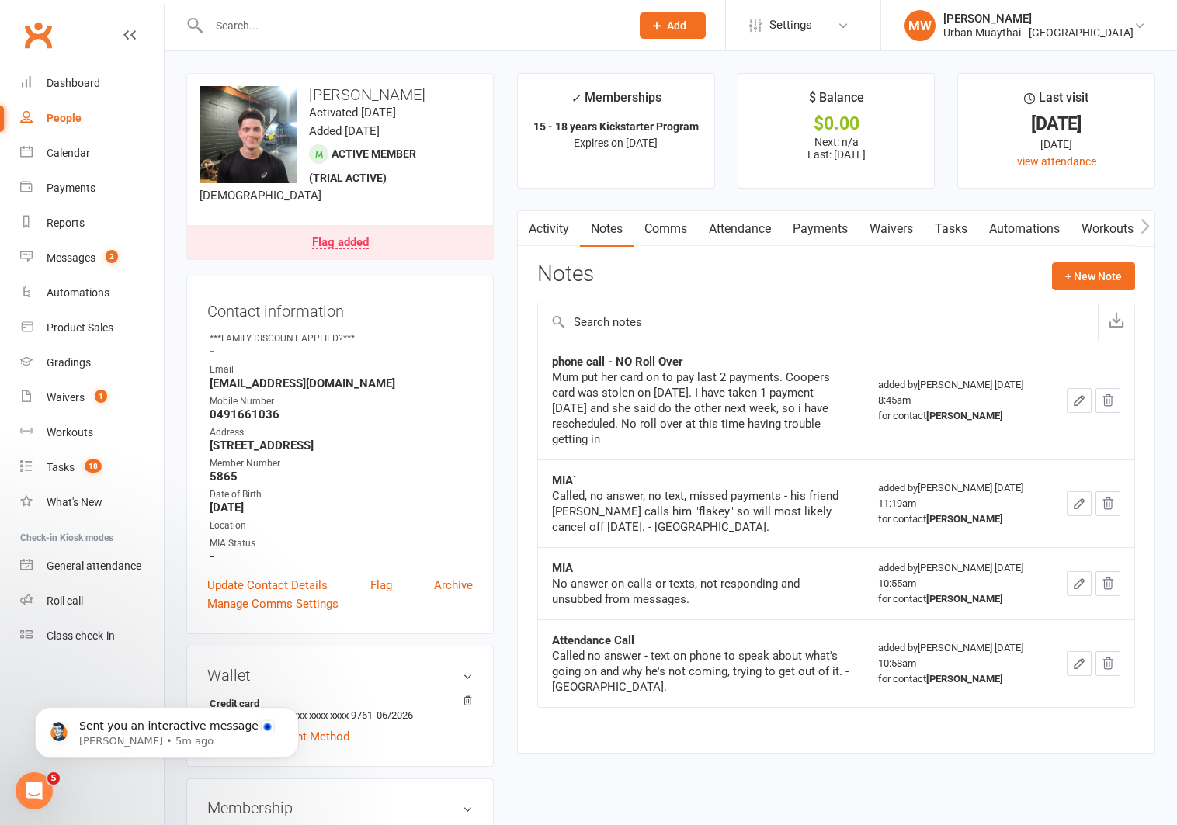
click at [313, 23] on input "text" at bounding box center [411, 26] width 415 height 22
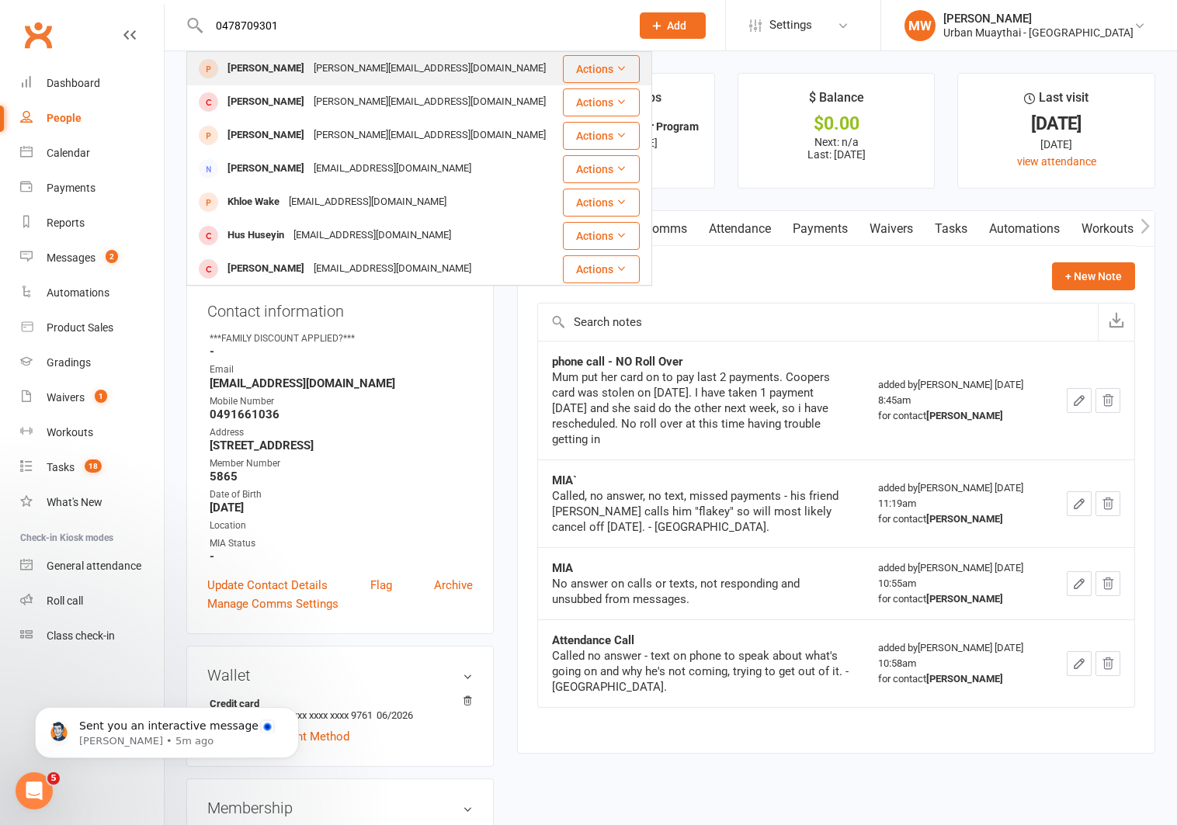
type input "0478709301"
click at [309, 69] on div "[PERSON_NAME][EMAIL_ADDRESS][DOMAIN_NAME]" at bounding box center [430, 68] width 242 height 23
